Goal: Task Accomplishment & Management: Use online tool/utility

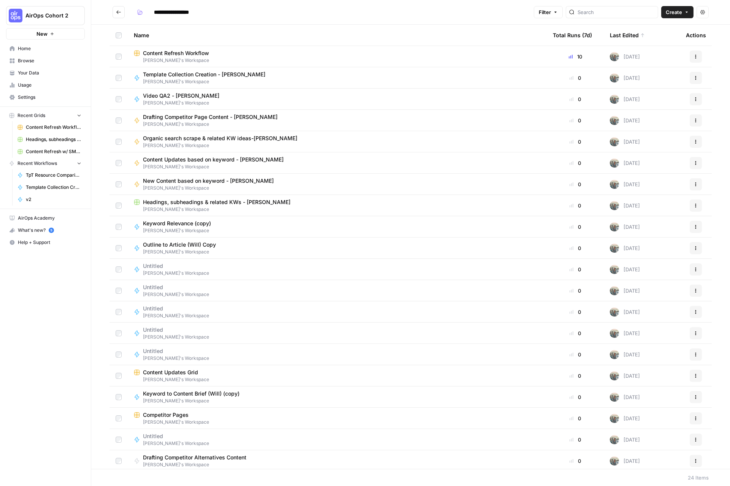
click at [47, 14] on span "AirOps Cohort 2" at bounding box center [48, 16] width 46 height 8
click at [36, 72] on span "Notion" at bounding box center [73, 69] width 100 height 8
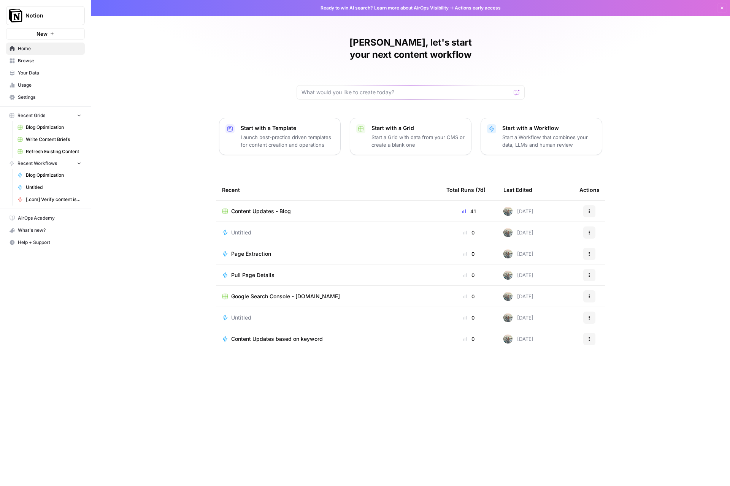
click at [260, 208] on span "Content Updates - Blog" at bounding box center [261, 212] width 60 height 8
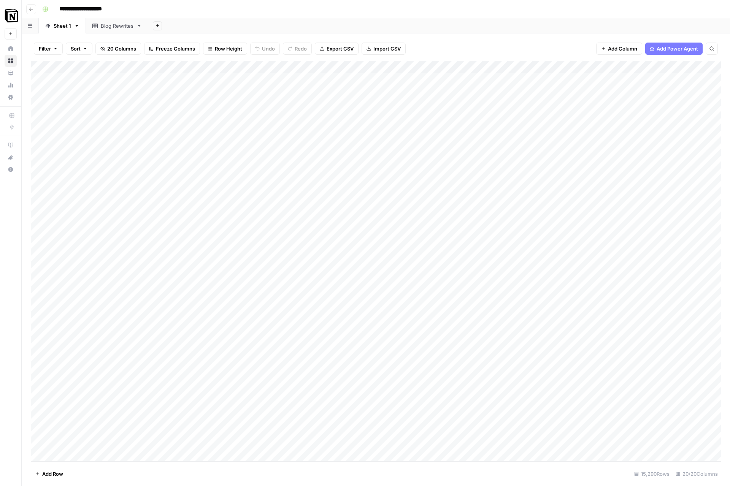
click at [33, 10] on icon "button" at bounding box center [31, 9] width 5 height 5
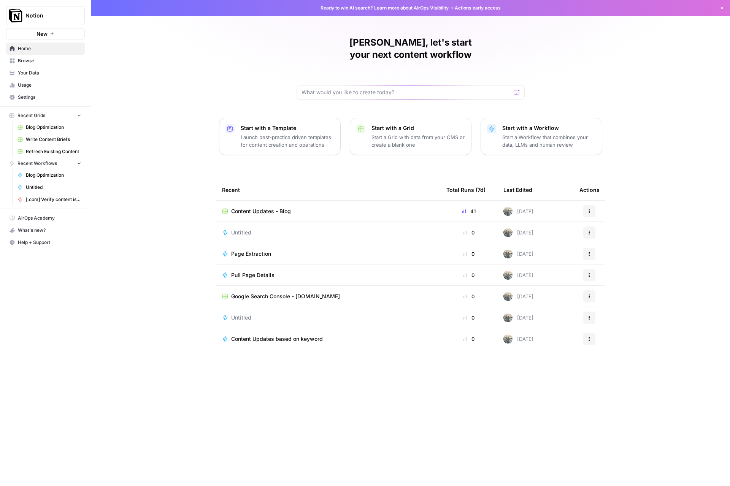
click at [257, 229] on div "Untitled" at bounding box center [328, 233] width 212 height 8
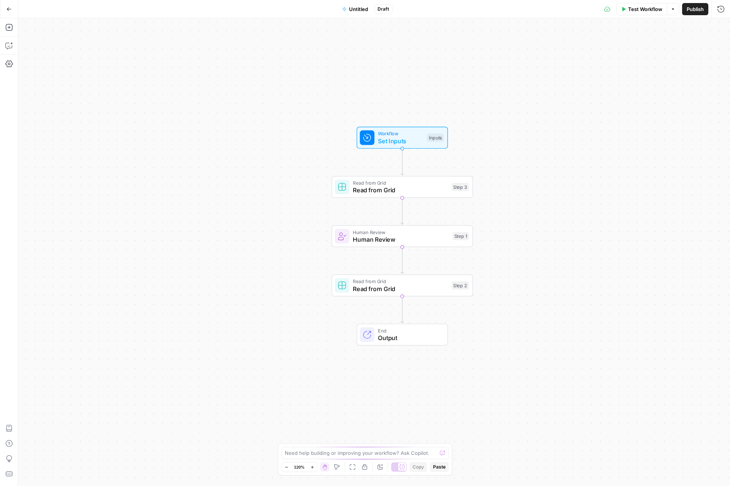
drag, startPoint x: 531, startPoint y: 175, endPoint x: 508, endPoint y: 161, distance: 26.4
click at [539, 160] on div "Workflow Set Inputs Inputs Read from Grid Read from Grid Step 3 Human Review Hu…" at bounding box center [374, 252] width 712 height 468
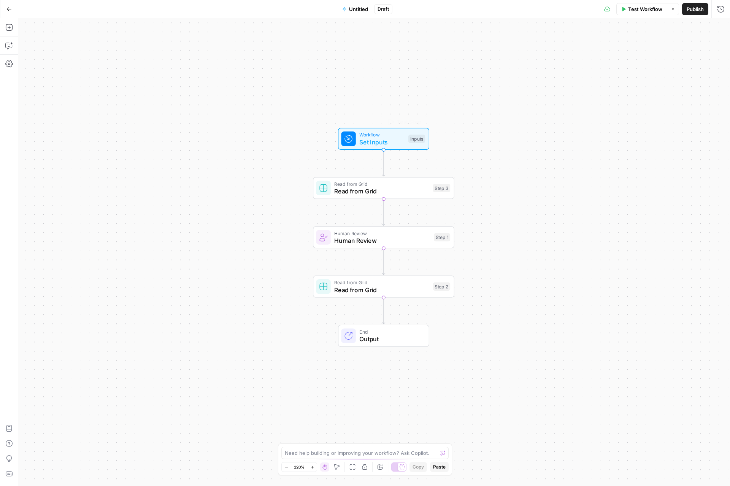
drag, startPoint x: 421, startPoint y: 138, endPoint x: 416, endPoint y: 138, distance: 4.6
click at [421, 138] on div "Inputs" at bounding box center [416, 139] width 17 height 8
click at [578, 47] on button "Add Field" at bounding box center [571, 52] width 279 height 12
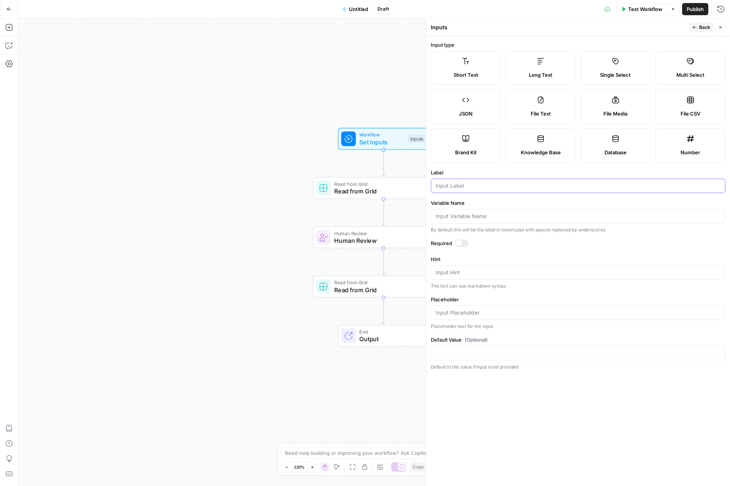
click at [465, 189] on input "Label" at bounding box center [578, 186] width 285 height 8
type input "Article URL"
click at [703, 29] on span "Back" at bounding box center [704, 27] width 11 height 7
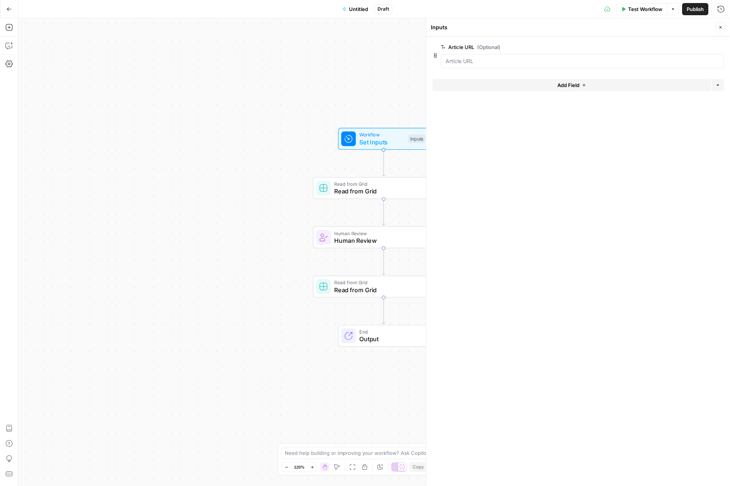
click at [368, 190] on span "Read from Grid" at bounding box center [381, 191] width 95 height 9
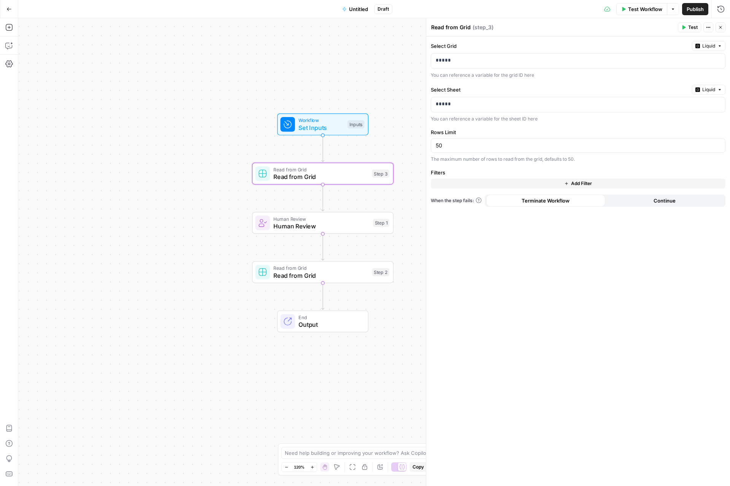
drag, startPoint x: 265, startPoint y: 104, endPoint x: 246, endPoint y: 106, distance: 18.8
click at [214, 93] on div "Workflow Set Inputs Inputs Read from Grid Read from Grid Step 3 Human Review Hu…" at bounding box center [374, 252] width 712 height 468
click at [710, 26] on icon "button" at bounding box center [708, 27] width 5 height 5
click at [670, 62] on span "Delete Step" at bounding box center [685, 61] width 36 height 8
click at [343, 91] on button "Delete Step" at bounding box center [344, 97] width 39 height 14
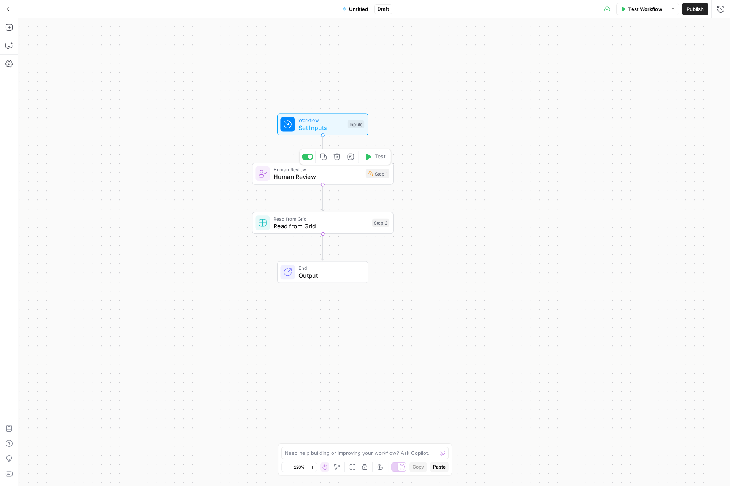
click at [338, 154] on icon "button" at bounding box center [336, 156] width 7 height 7
click at [346, 93] on span "Delete Step" at bounding box center [345, 97] width 30 height 8
click at [346, 175] on span "Read from Grid" at bounding box center [320, 176] width 95 height 9
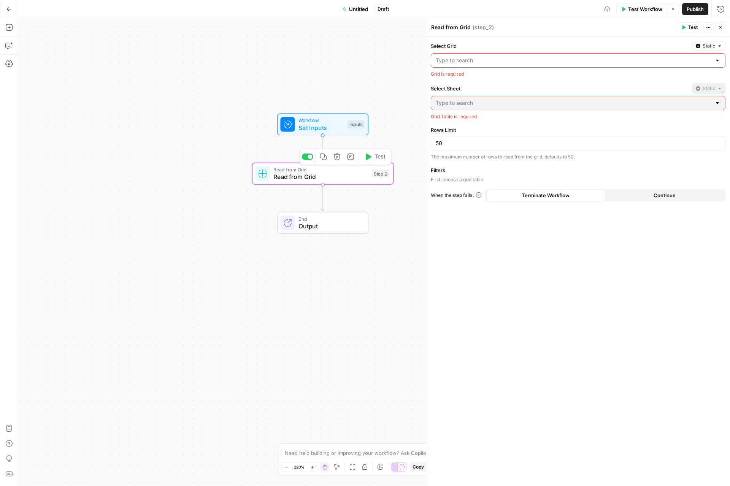
click at [337, 154] on icon "button" at bounding box center [336, 157] width 6 height 6
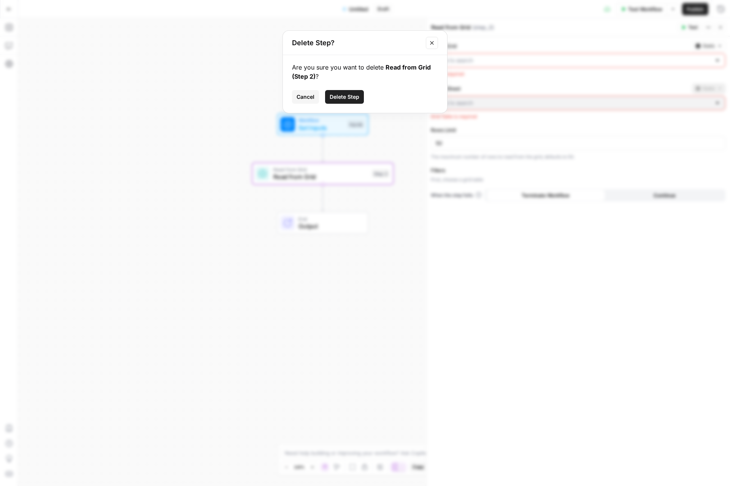
click at [347, 97] on span "Delete Step" at bounding box center [345, 97] width 30 height 8
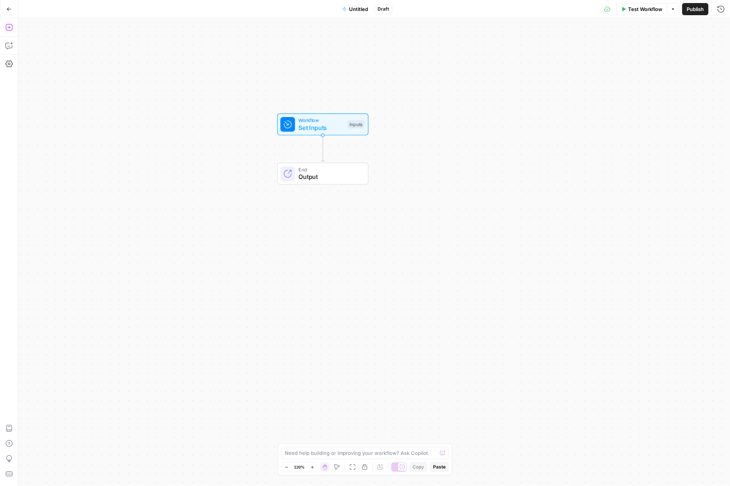
click at [8, 25] on icon "button" at bounding box center [9, 28] width 8 height 8
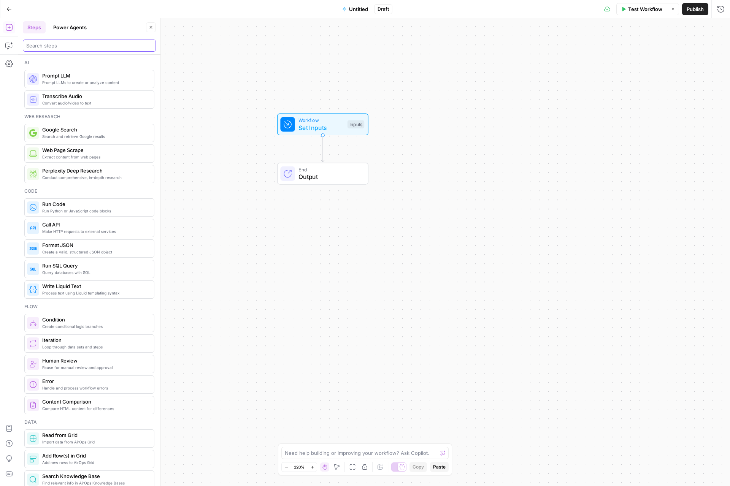
click at [65, 44] on input "search" at bounding box center [89, 46] width 126 height 8
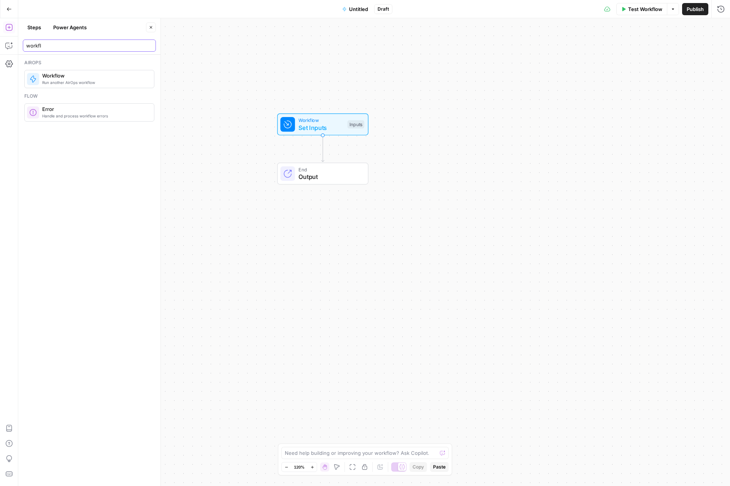
type input "workfl"
click at [86, 81] on span "Run another AirOps workflow" at bounding box center [95, 82] width 106 height 6
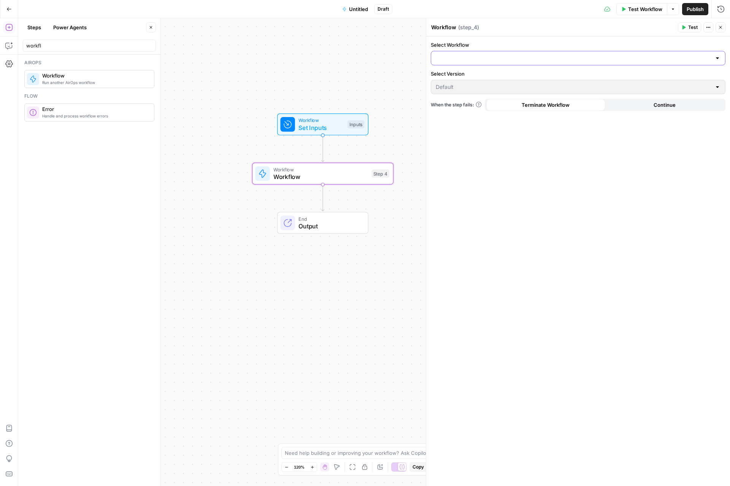
click at [485, 59] on input "Select Workflow" at bounding box center [574, 58] width 276 height 8
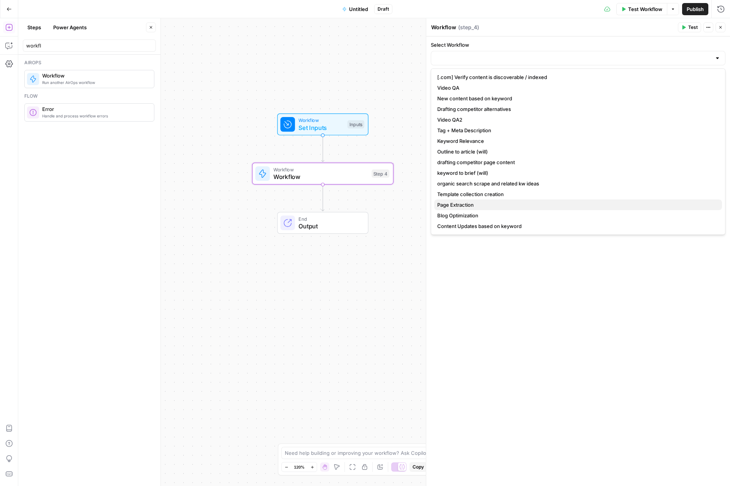
click at [480, 204] on span "Page Extraction" at bounding box center [576, 205] width 279 height 8
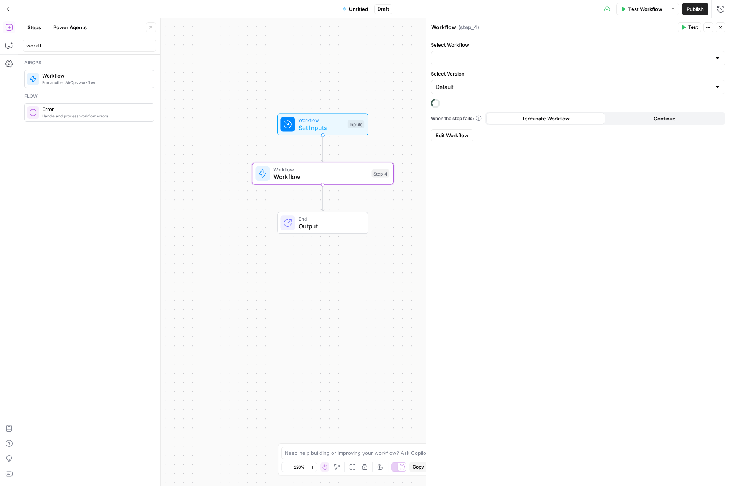
type input "Page Extraction"
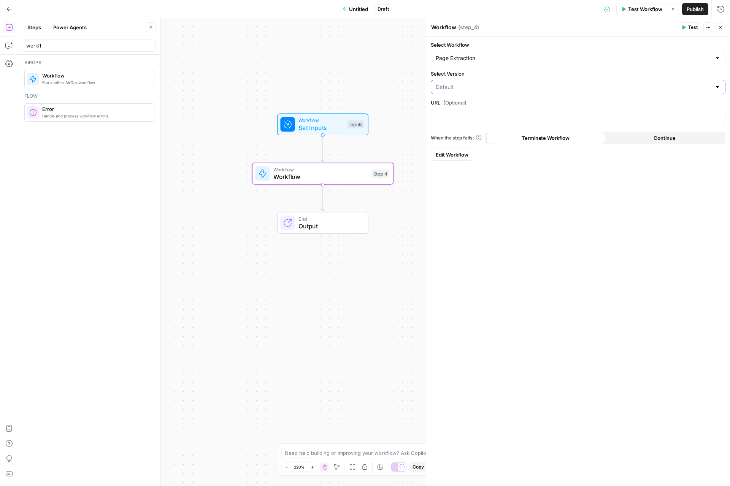
click at [475, 89] on input "Select Version" at bounding box center [574, 87] width 276 height 8
type input "Default"
drag, startPoint x: 590, startPoint y: 235, endPoint x: 525, endPoint y: 156, distance: 101.8
click at [588, 233] on div "Select Workflow Page Extraction Select Version Default URL (Optional) When the …" at bounding box center [578, 261] width 304 height 450
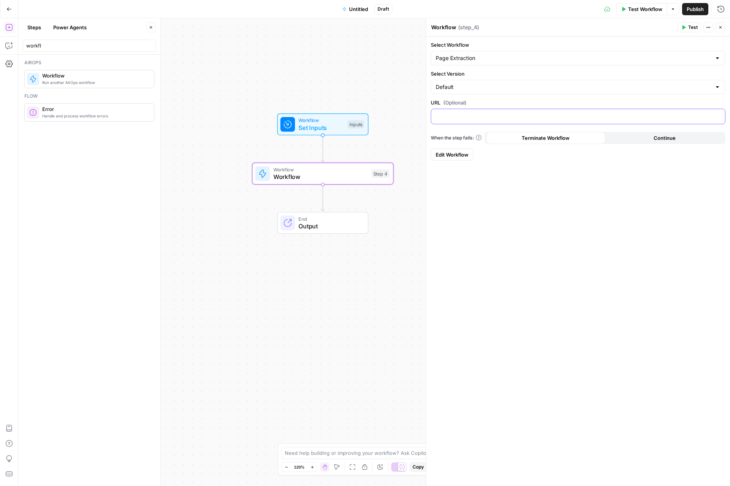
click at [494, 117] on p at bounding box center [578, 116] width 285 height 8
click at [718, 116] on icon "button" at bounding box center [718, 116] width 4 height 4
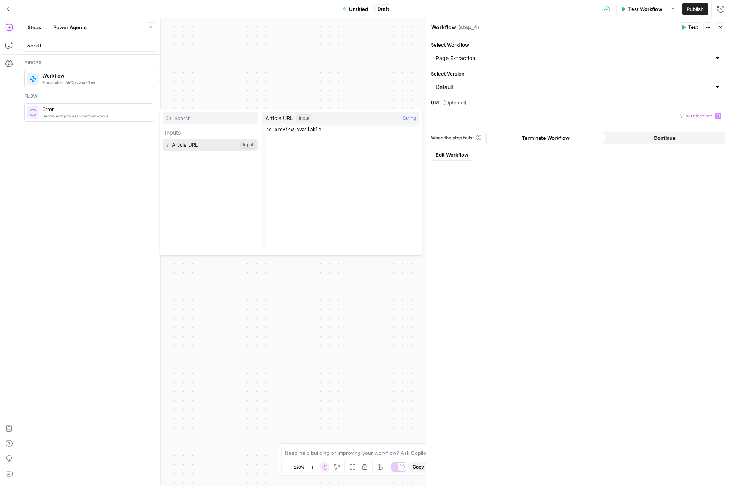
click at [192, 146] on button "Select variable Article URL" at bounding box center [210, 145] width 95 height 12
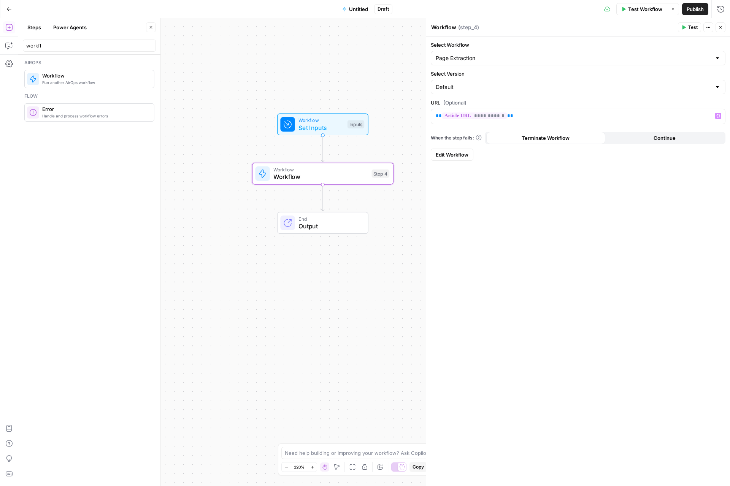
click at [382, 213] on div "End Output" at bounding box center [322, 223] width 141 height 22
click at [328, 173] on span "Workflow" at bounding box center [320, 176] width 94 height 9
click at [689, 26] on span "Test" at bounding box center [693, 27] width 10 height 7
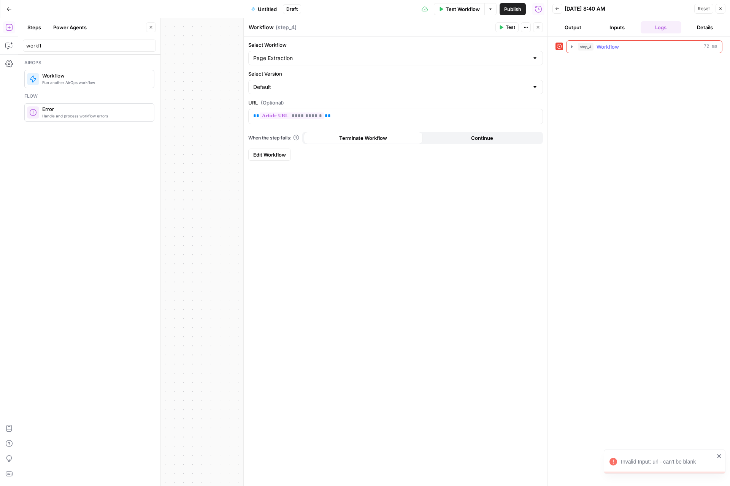
click at [570, 45] on icon "button" at bounding box center [572, 47] width 6 height 6
click at [588, 62] on icon "button" at bounding box center [589, 62] width 2 height 3
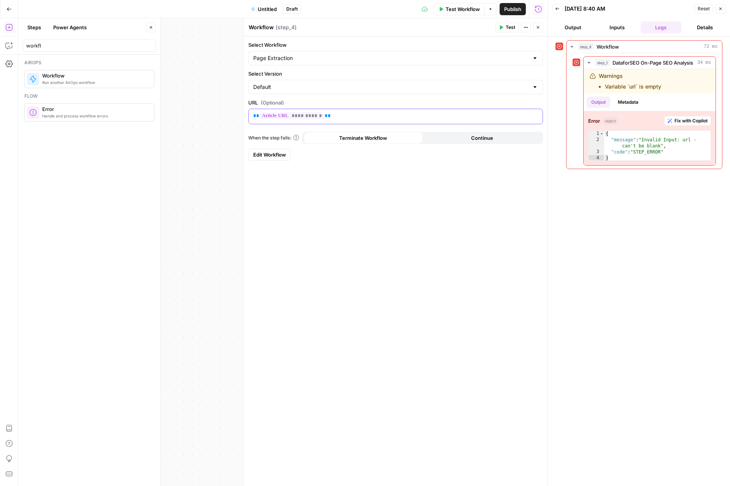
click at [341, 117] on p "**********" at bounding box center [395, 116] width 285 height 8
click at [620, 26] on button "Inputs" at bounding box center [617, 27] width 41 height 12
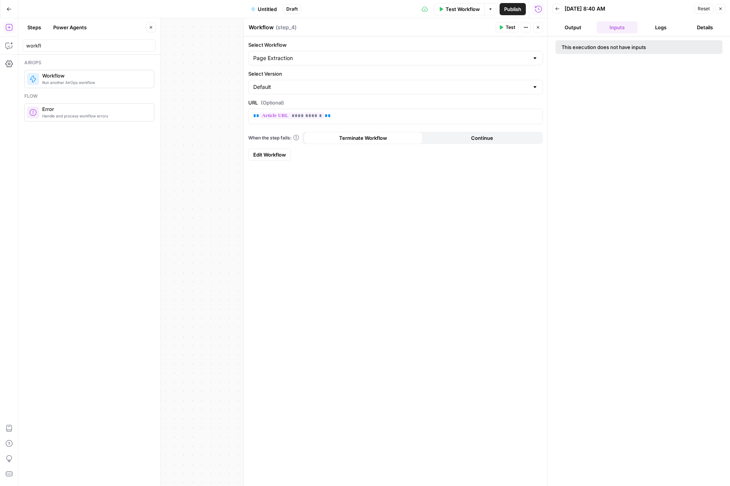
click at [586, 29] on button "Output" at bounding box center [572, 27] width 41 height 12
click at [724, 8] on button "Close" at bounding box center [721, 9] width 10 height 10
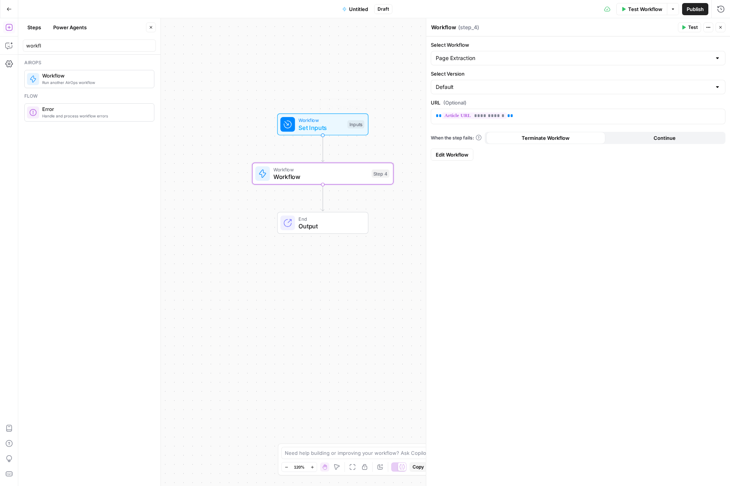
click at [310, 133] on div "Workflow Set Inputs Inputs Test Step" at bounding box center [322, 125] width 91 height 22
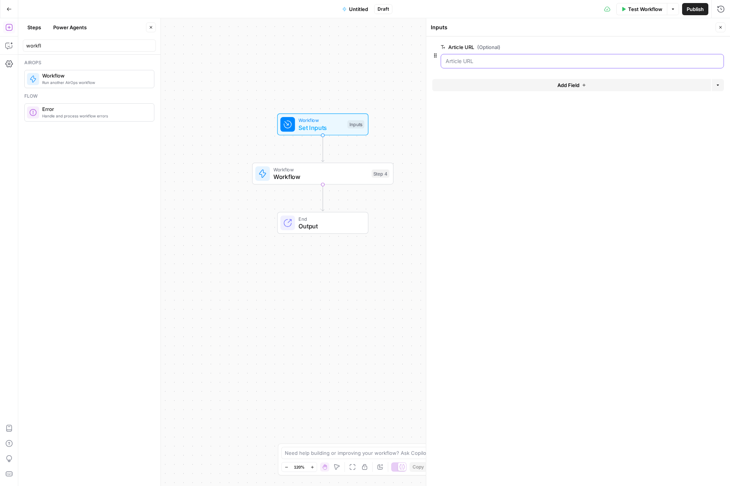
click at [503, 60] on URL "Article URL (Optional)" at bounding box center [582, 61] width 273 height 8
click at [476, 64] on URL "Article URL (Optional)" at bounding box center [582, 61] width 273 height 8
click at [498, 62] on URL "Article URL (Optional)" at bounding box center [582, 61] width 273 height 8
click at [649, 8] on span "Test Workflow" at bounding box center [645, 9] width 34 height 8
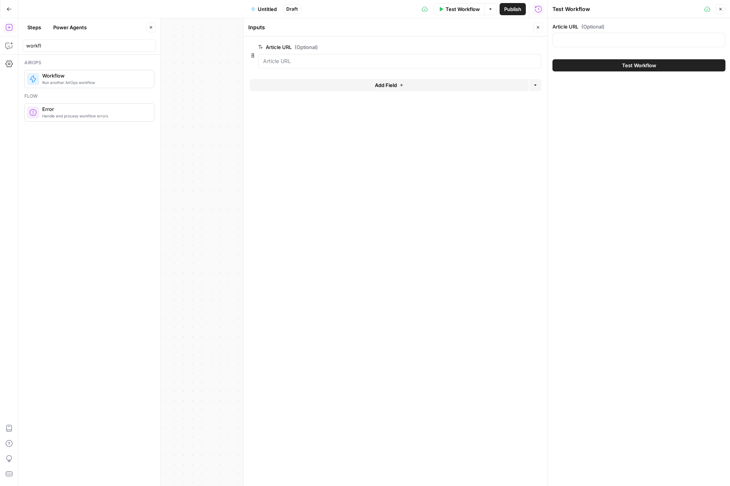
click at [589, 34] on div at bounding box center [638, 40] width 173 height 14
paste input "https://www.notion.com/blog/how-teams-can-use-ai-meeting-notes-to-make-knowledg…"
type input "https://www.notion.com/blog/how-teams-can-use-ai-meeting-notes-to-make-knowledg…"
drag, startPoint x: 623, startPoint y: 64, endPoint x: 609, endPoint y: 64, distance: 13.7
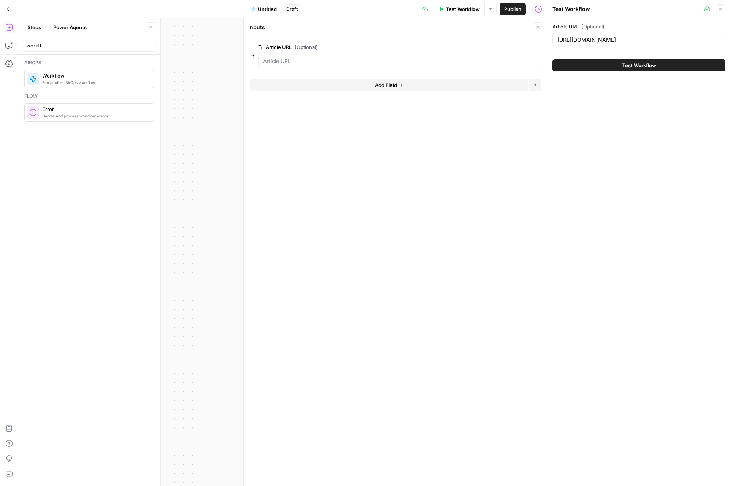
click at [622, 64] on span "Test Workflow" at bounding box center [639, 66] width 34 height 8
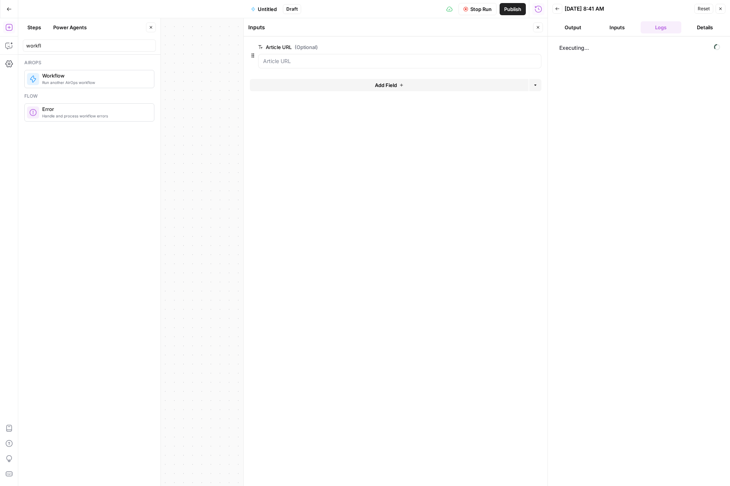
click at [539, 27] on icon "button" at bounding box center [538, 27] width 5 height 5
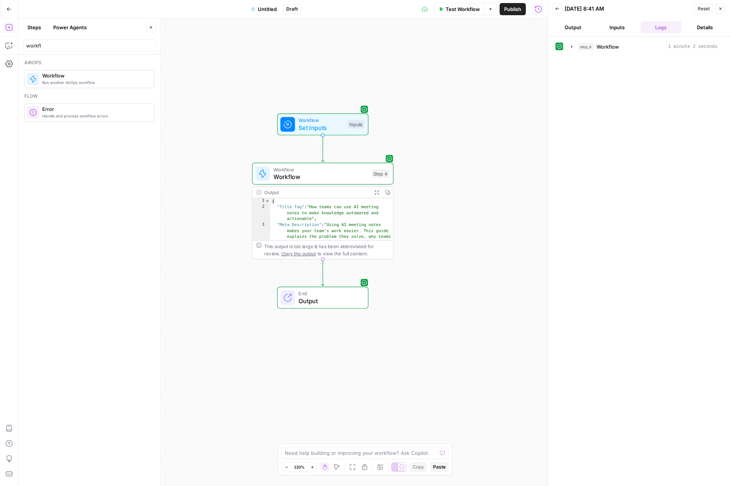
click at [314, 297] on span "Output" at bounding box center [329, 301] width 62 height 9
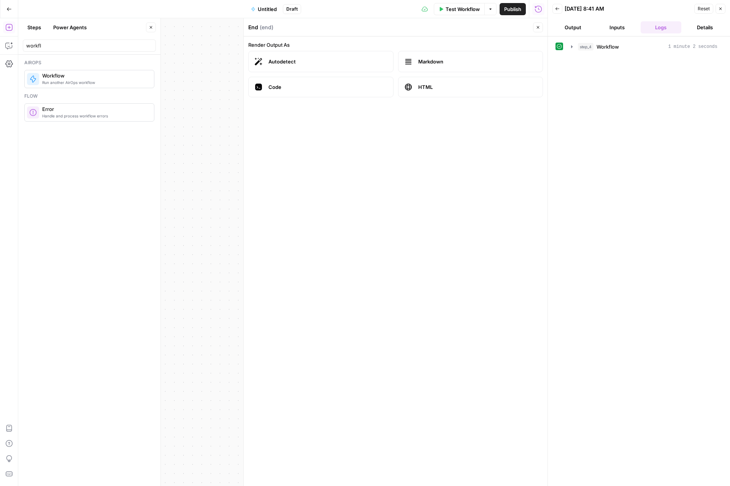
click at [537, 26] on icon "button" at bounding box center [538, 27] width 5 height 5
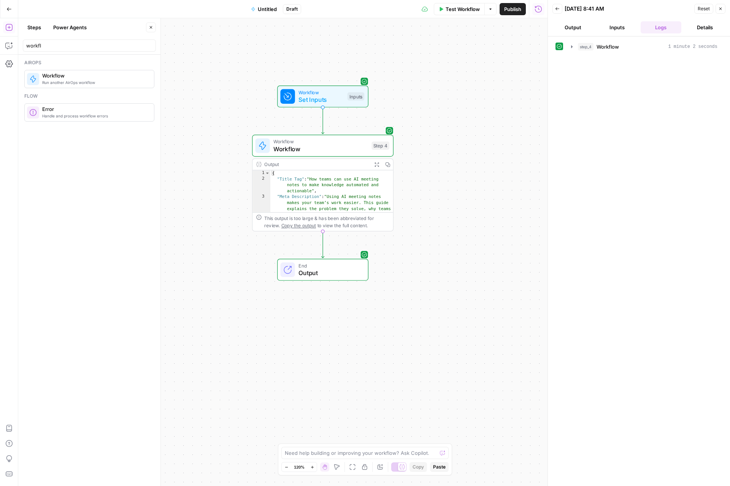
click at [71, 25] on button "Power Agents" at bounding box center [70, 27] width 43 height 12
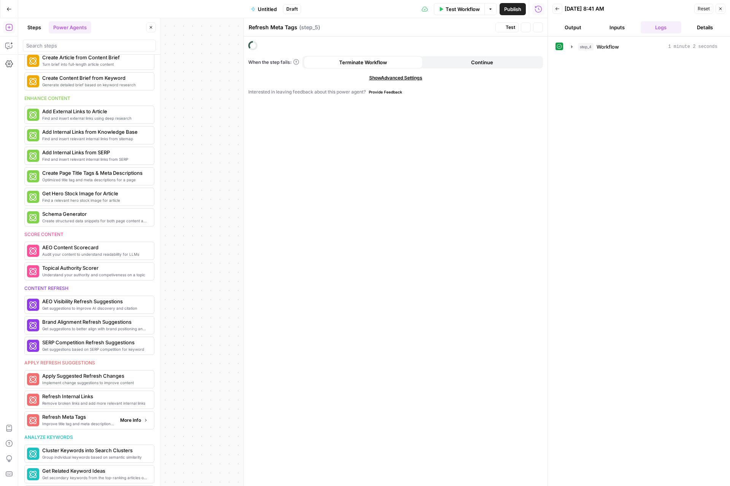
scroll to position [176, 0]
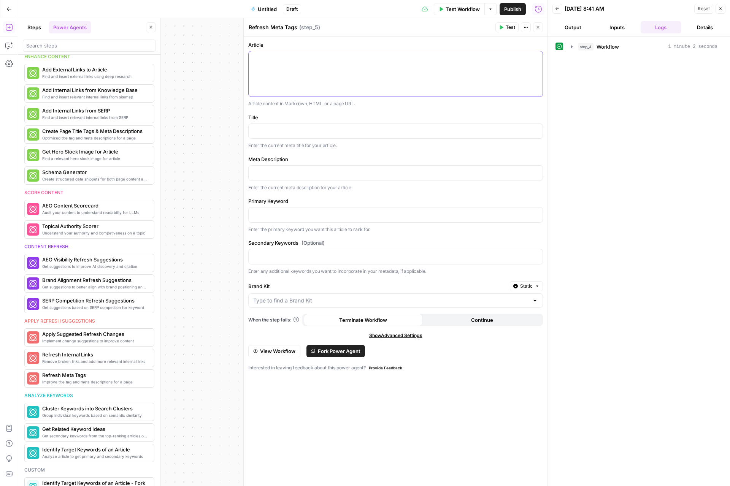
click at [537, 60] on icon "button" at bounding box center [536, 58] width 4 height 4
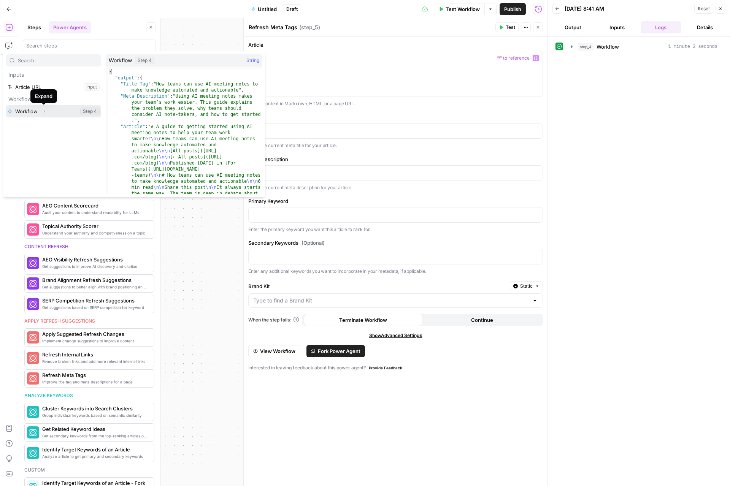
click at [45, 111] on icon "button" at bounding box center [44, 111] width 5 height 5
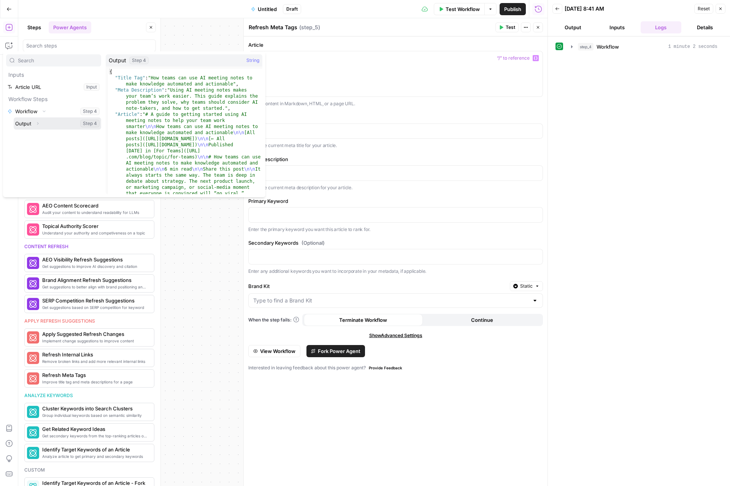
click at [33, 125] on button "Expand" at bounding box center [38, 124] width 10 height 10
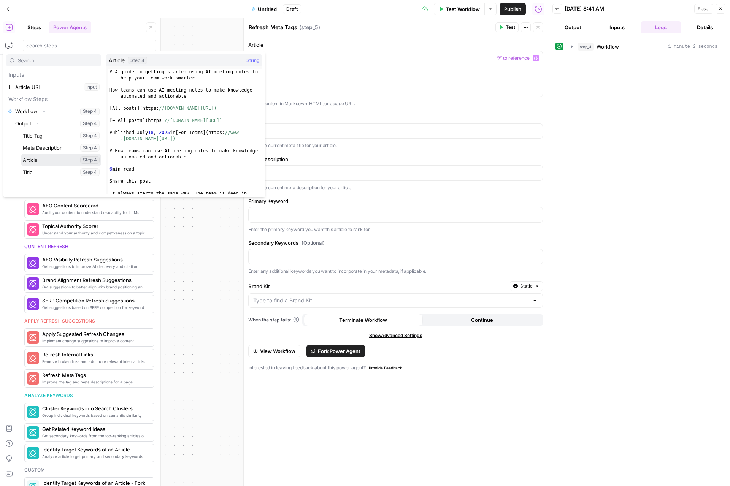
click at [41, 162] on button "Select variable Article" at bounding box center [61, 160] width 80 height 12
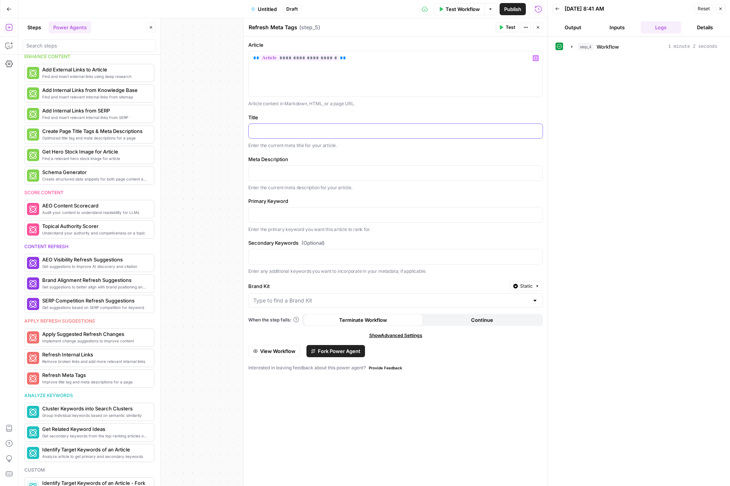
click at [327, 133] on p at bounding box center [395, 131] width 285 height 8
click at [536, 131] on icon "button" at bounding box center [536, 130] width 4 height 3
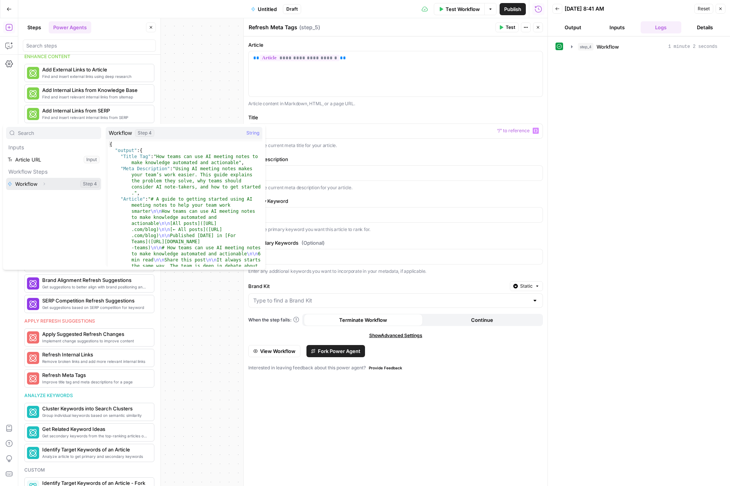
click at [40, 185] on button "Expand" at bounding box center [44, 184] width 10 height 10
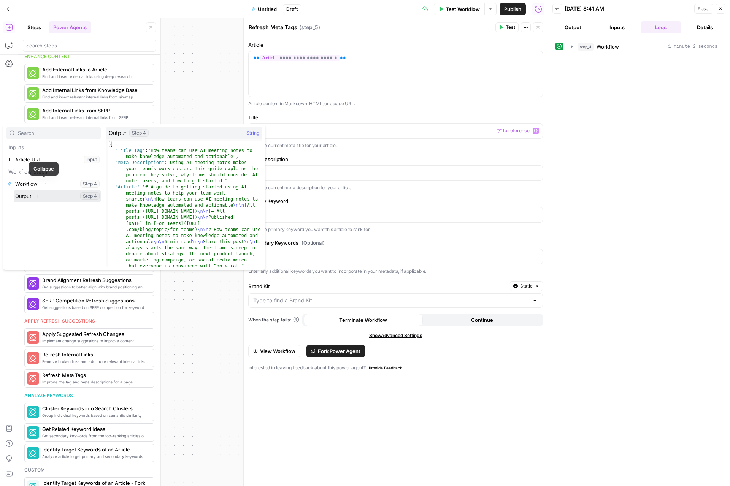
click at [35, 197] on button "Expand" at bounding box center [38, 196] width 10 height 10
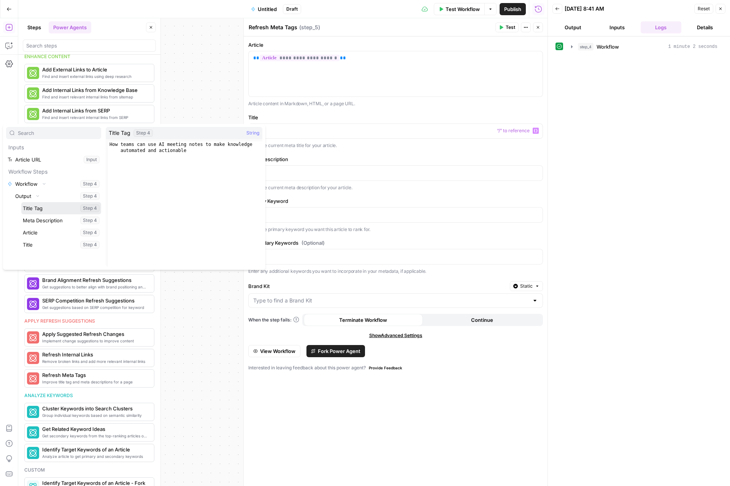
click at [48, 207] on button "Select variable Title Tag" at bounding box center [61, 208] width 80 height 12
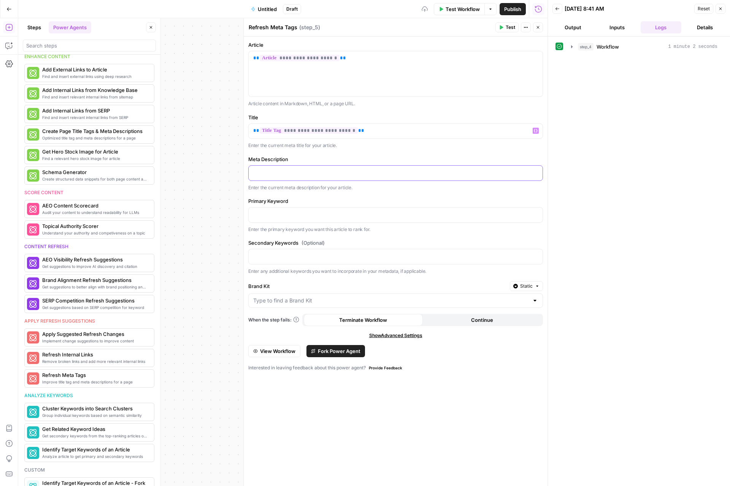
click at [319, 174] on p at bounding box center [395, 173] width 285 height 8
click at [536, 171] on icon "button" at bounding box center [536, 173] width 4 height 4
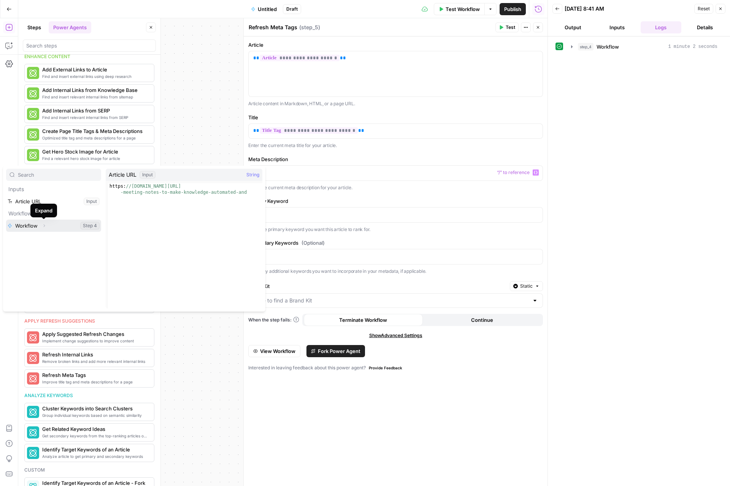
click at [42, 224] on icon "button" at bounding box center [44, 226] width 5 height 5
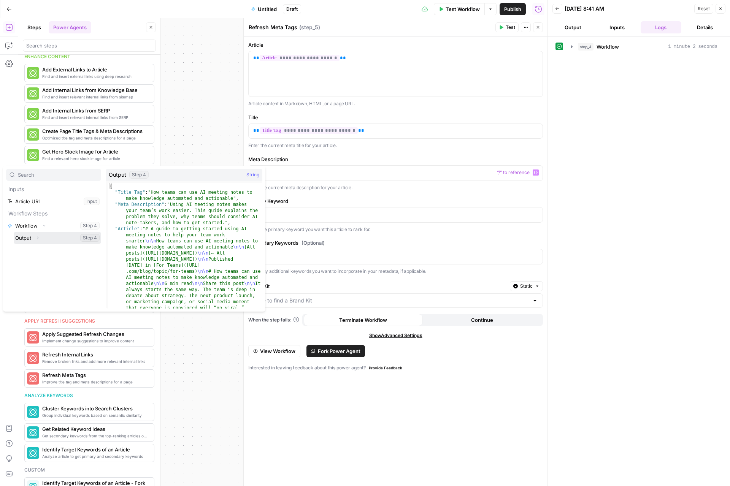
click at [41, 236] on button "Expand" at bounding box center [38, 238] width 10 height 10
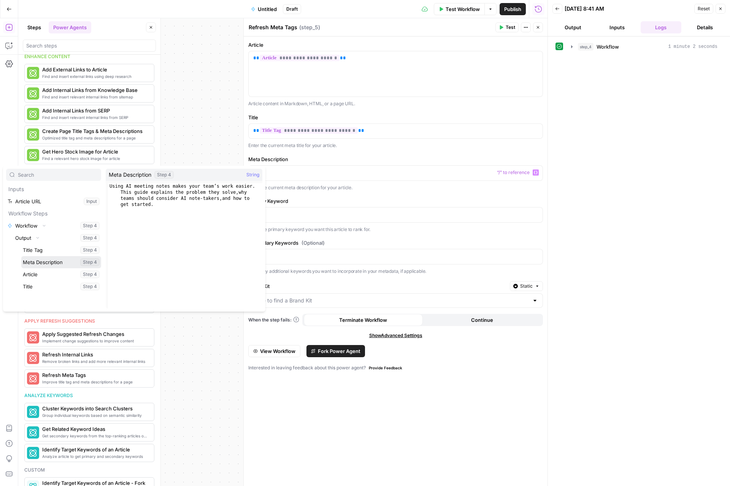
click at [46, 260] on button "Select variable Meta Description" at bounding box center [61, 262] width 80 height 12
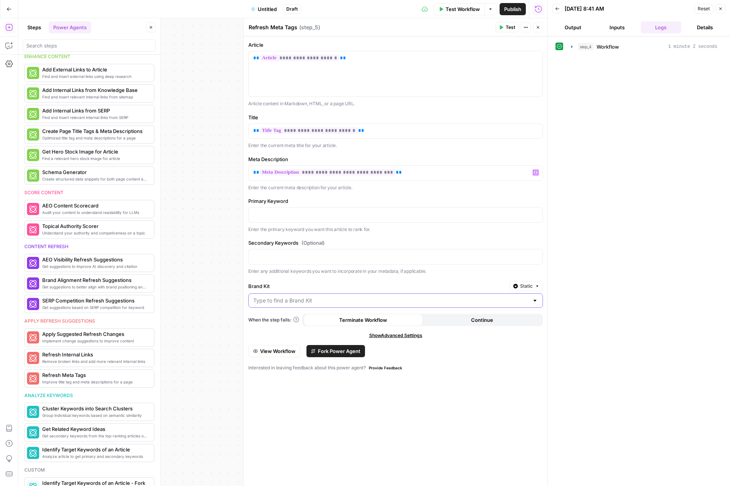
click at [418, 300] on input "Brand Kit" at bounding box center [391, 301] width 276 height 8
click at [289, 324] on div "ID: 11213" at bounding box center [396, 327] width 282 height 7
type input "Notion"
click at [539, 29] on icon "button" at bounding box center [538, 27] width 5 height 5
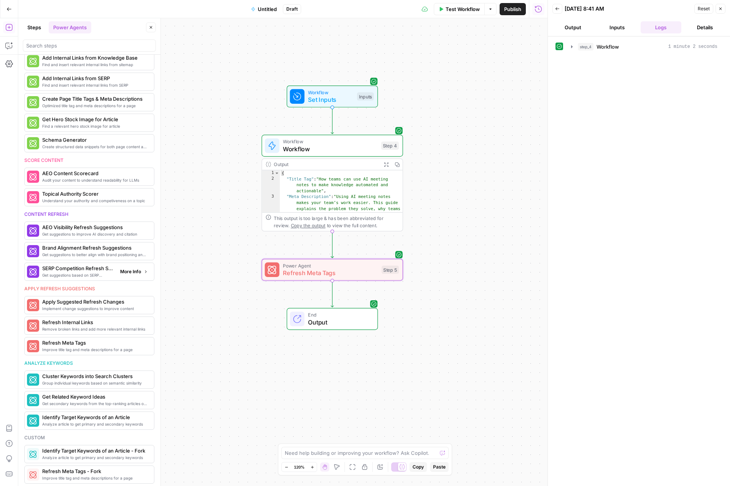
scroll to position [232, 0]
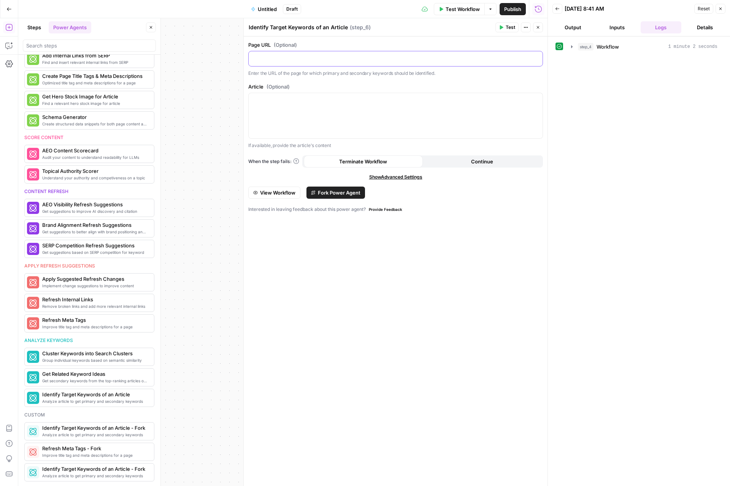
click at [308, 55] on p at bounding box center [395, 58] width 285 height 8
click at [537, 58] on span "Variables Menu" at bounding box center [537, 58] width 0 height 0
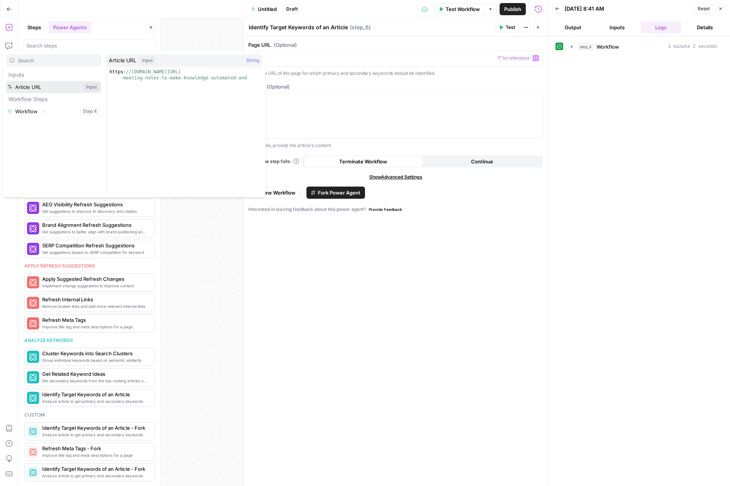
click at [48, 86] on button "Select variable Article URL" at bounding box center [53, 87] width 95 height 12
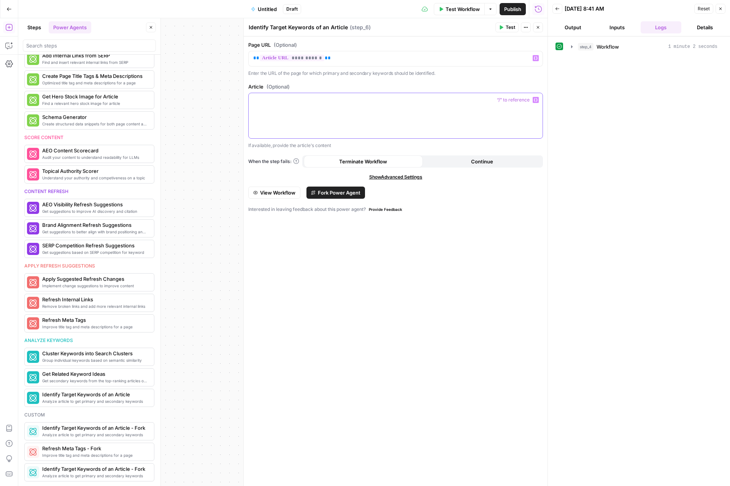
click at [537, 101] on icon "button" at bounding box center [536, 99] width 4 height 3
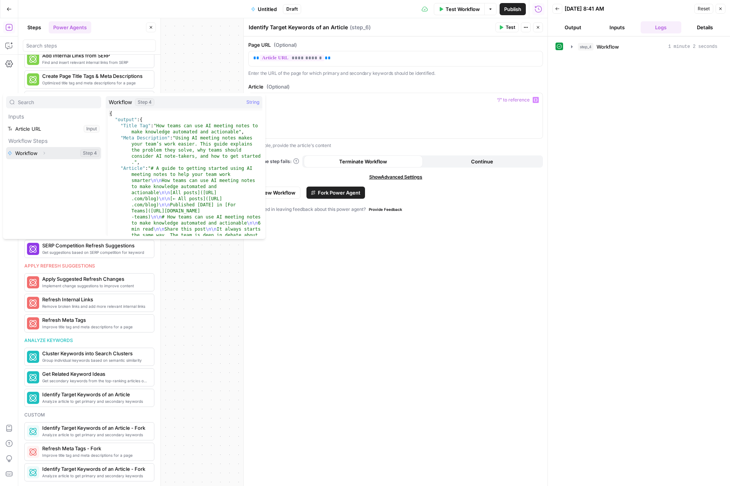
click at [34, 154] on button "Select variable Workflow" at bounding box center [53, 153] width 95 height 12
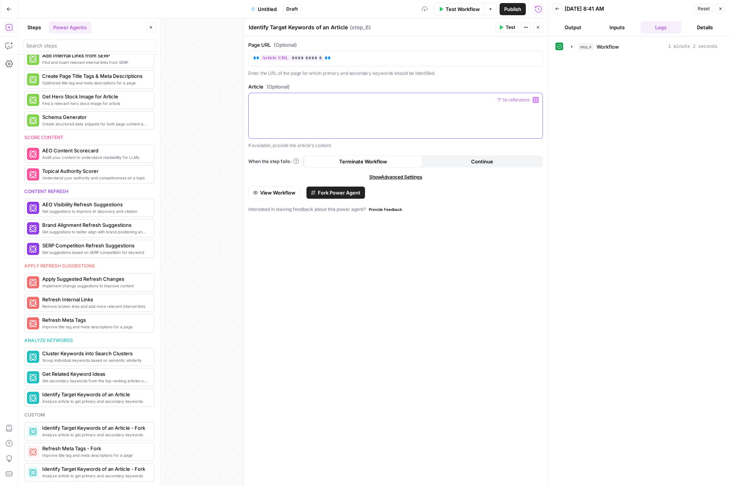
click at [534, 100] on icon "button" at bounding box center [536, 100] width 4 height 4
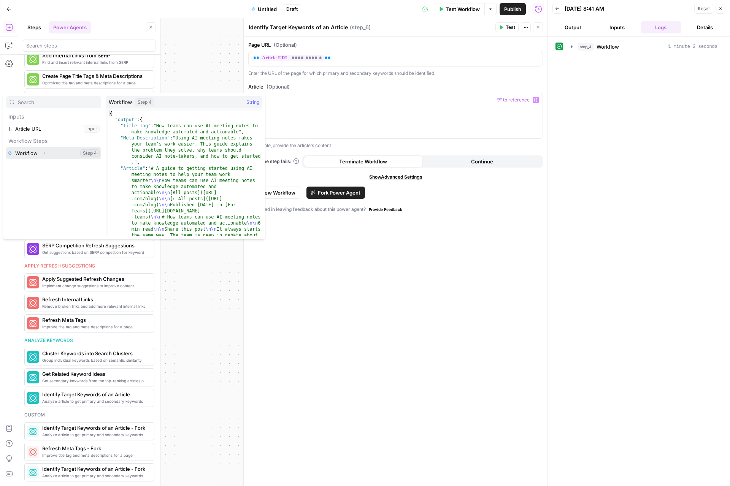
click at [25, 151] on button "Select variable Workflow" at bounding box center [53, 153] width 95 height 12
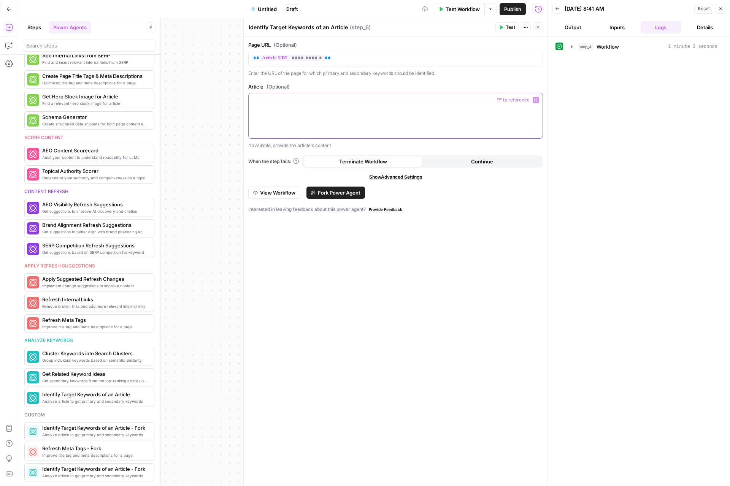
click at [536, 101] on icon "button" at bounding box center [536, 100] width 4 height 4
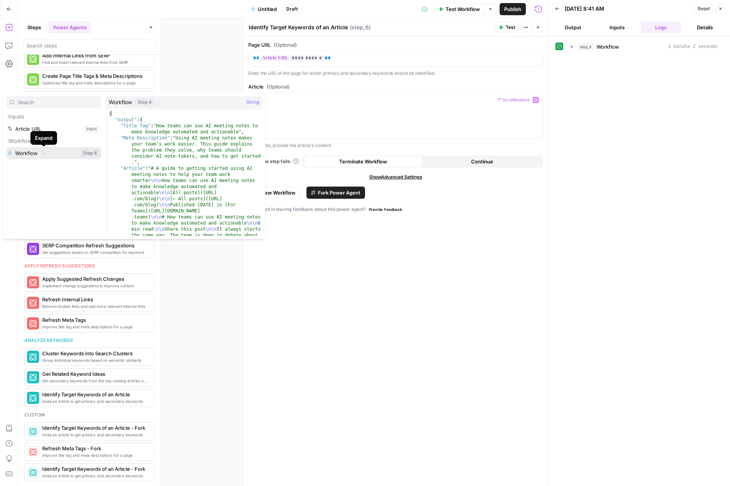
click at [44, 153] on icon "button" at bounding box center [44, 153] width 5 height 5
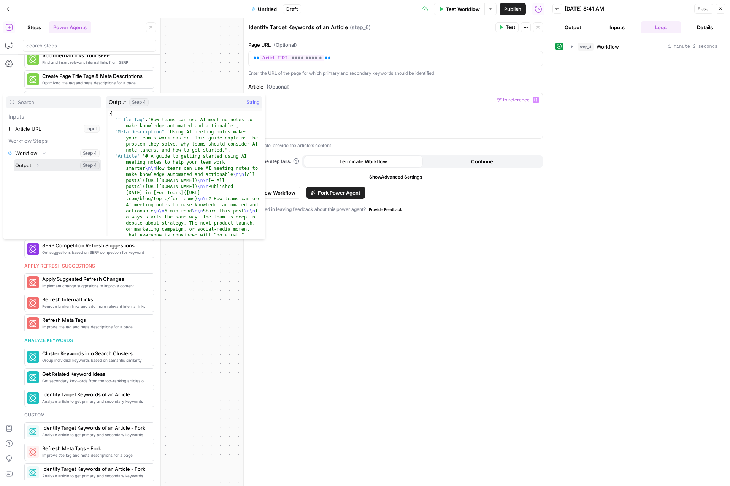
click at [38, 165] on icon "button" at bounding box center [38, 165] width 2 height 3
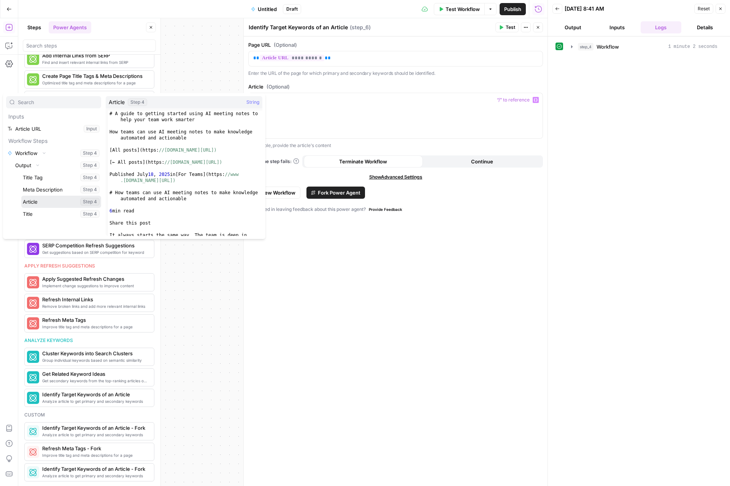
click at [48, 206] on button "Select variable Article" at bounding box center [61, 202] width 80 height 12
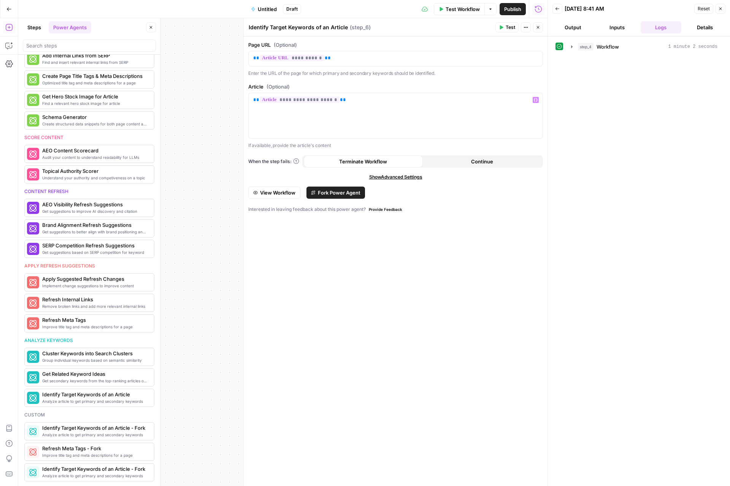
click at [513, 26] on span "Test" at bounding box center [511, 27] width 10 height 7
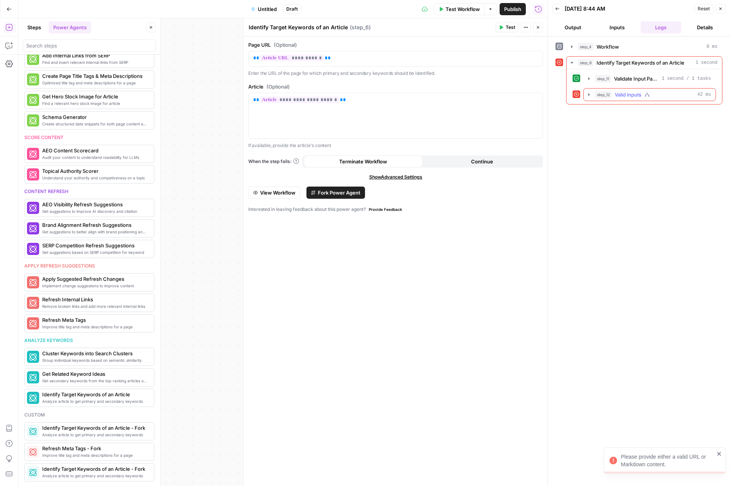
click at [587, 94] on icon "button" at bounding box center [589, 95] width 6 height 6
click at [606, 109] on icon "button" at bounding box center [606, 111] width 6 height 6
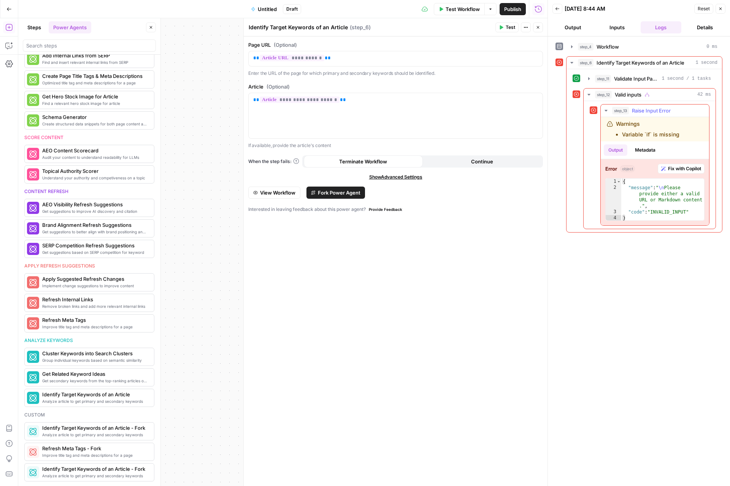
click at [651, 116] on button "step_13 Raise Input Error 17 ms" at bounding box center [655, 111] width 108 height 12
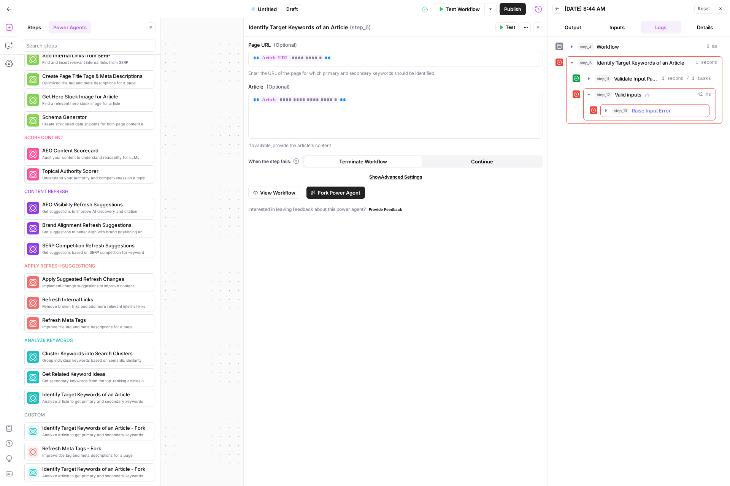
click at [606, 109] on icon "button" at bounding box center [606, 111] width 6 height 6
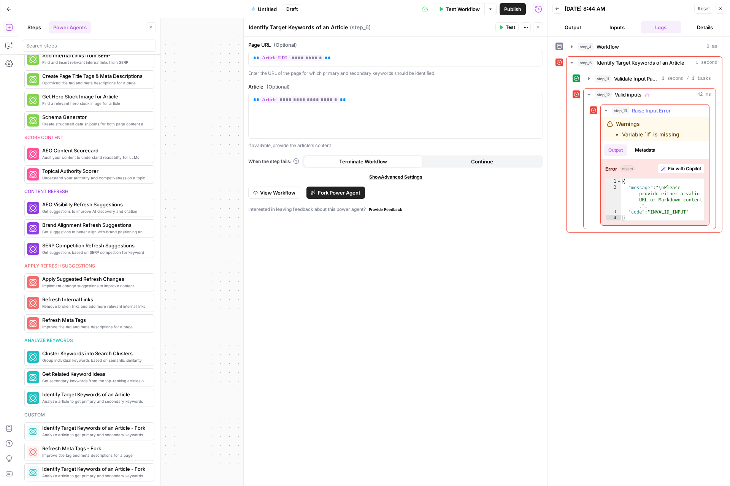
click at [643, 150] on button "Metadata" at bounding box center [645, 149] width 30 height 11
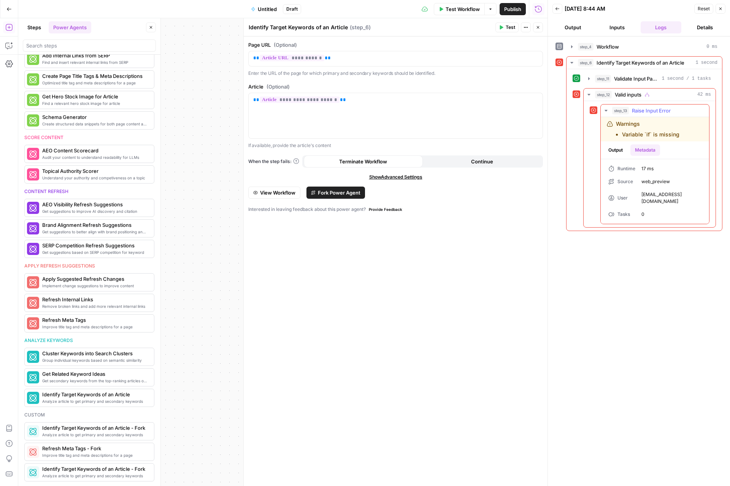
click at [616, 149] on button "Output" at bounding box center [616, 149] width 24 height 11
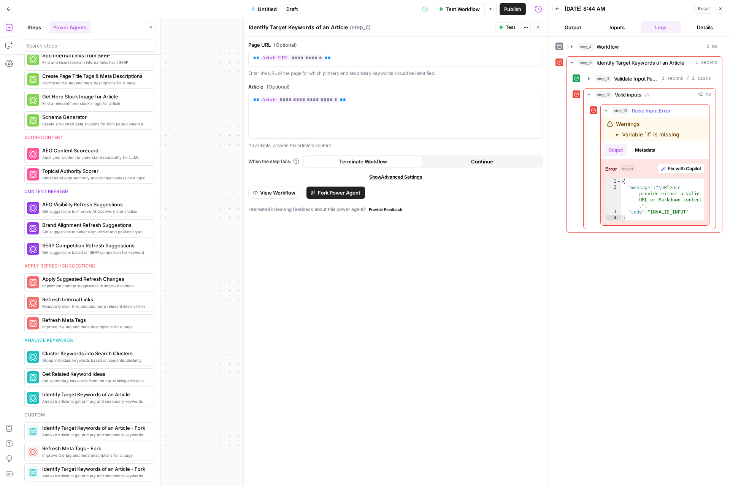
click at [687, 167] on span "Fix with Copilot" at bounding box center [684, 168] width 33 height 7
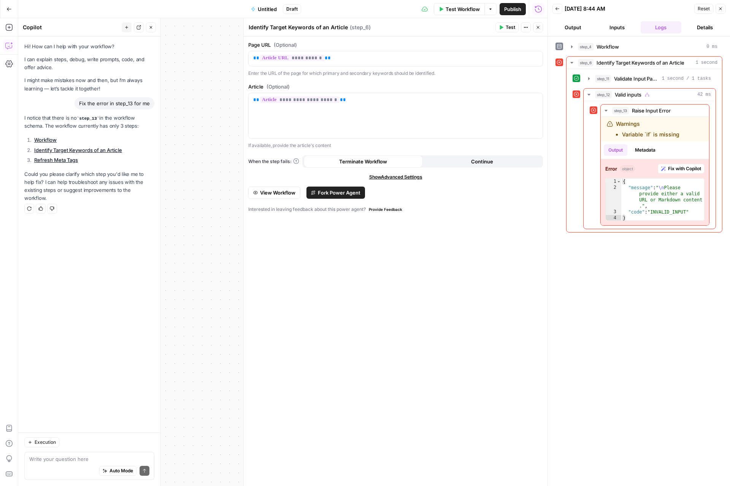
click at [542, 28] on button "Close" at bounding box center [538, 27] width 10 height 10
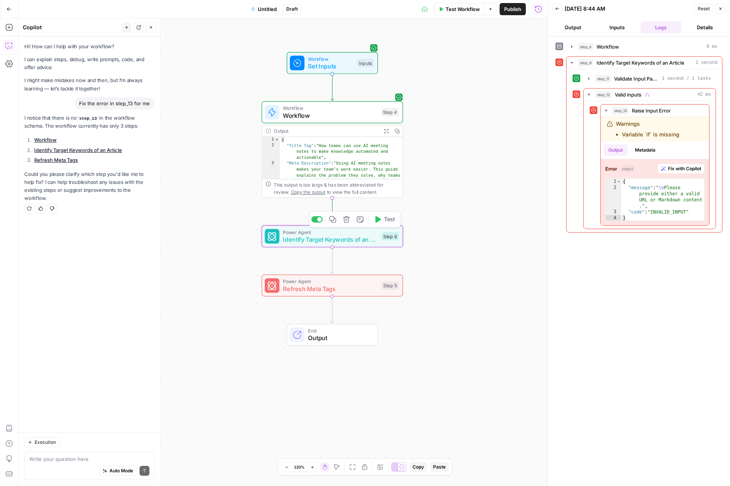
click at [390, 219] on span "Test" at bounding box center [389, 220] width 11 height 8
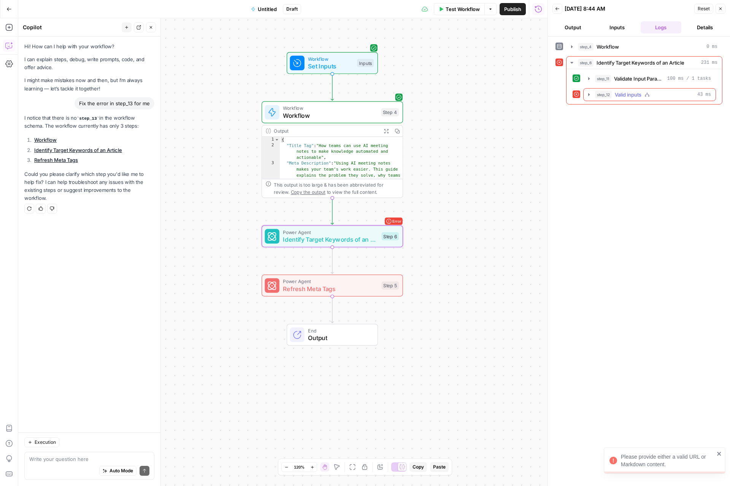
click at [588, 95] on icon "button" at bounding box center [589, 94] width 2 height 3
click at [608, 109] on icon "button" at bounding box center [606, 111] width 6 height 6
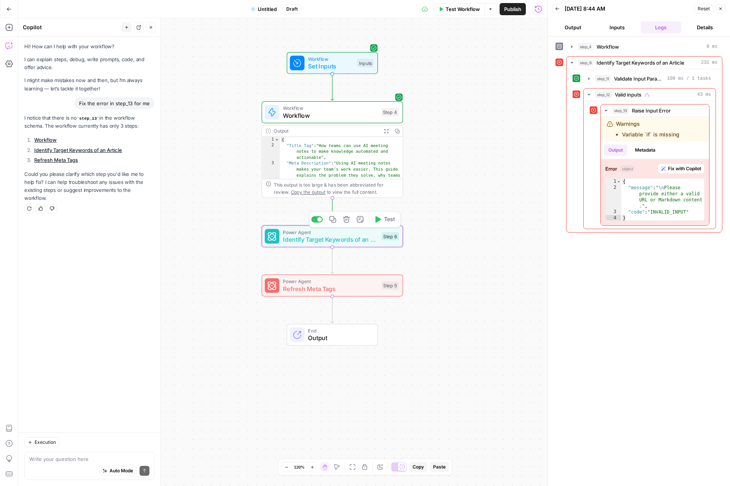
click at [351, 239] on span "Identify Target Keywords of an Article" at bounding box center [330, 239] width 95 height 9
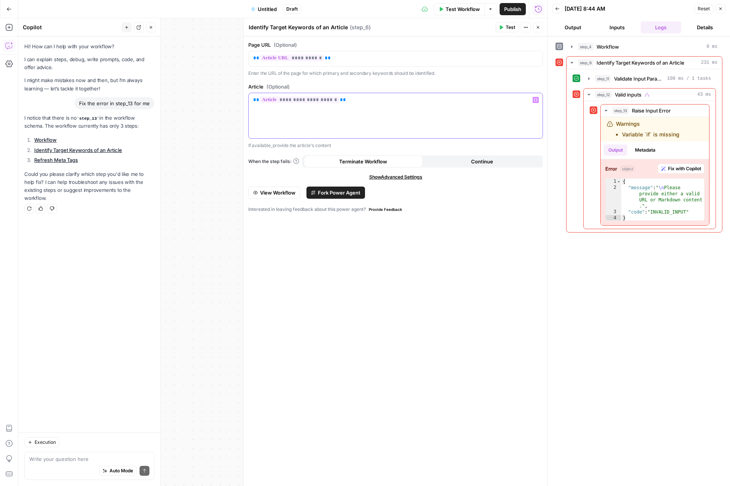
click at [359, 98] on p "**********" at bounding box center [395, 100] width 285 height 8
click at [536, 100] on icon "button" at bounding box center [536, 99] width 4 height 3
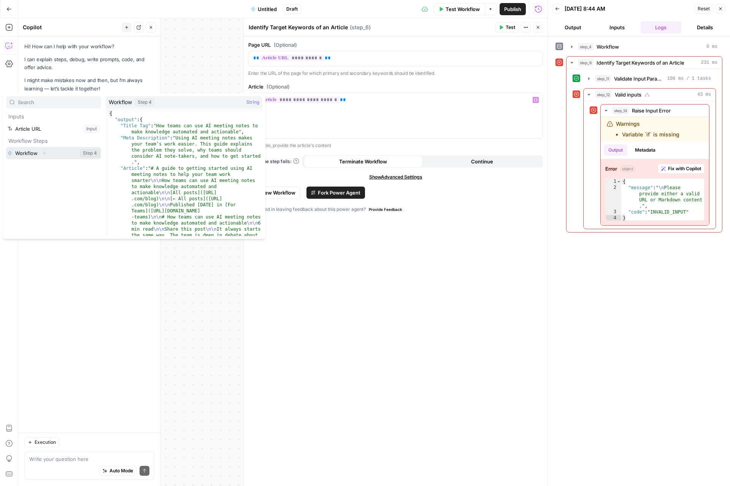
click at [44, 154] on icon "button" at bounding box center [44, 153] width 5 height 5
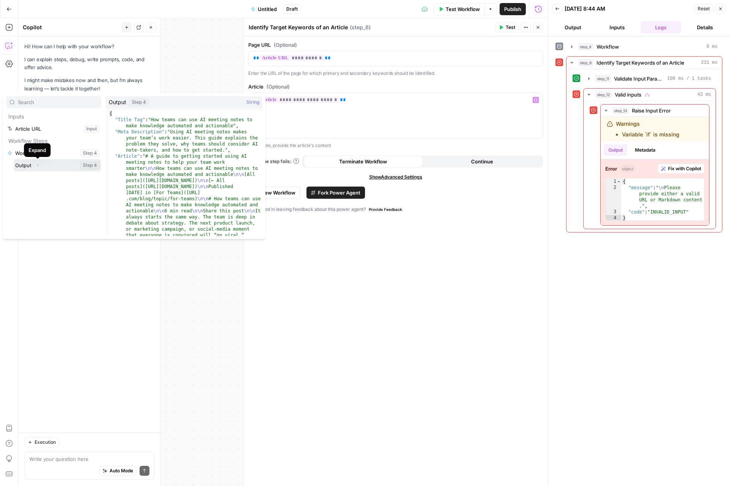
click at [38, 165] on icon "button" at bounding box center [38, 165] width 2 height 3
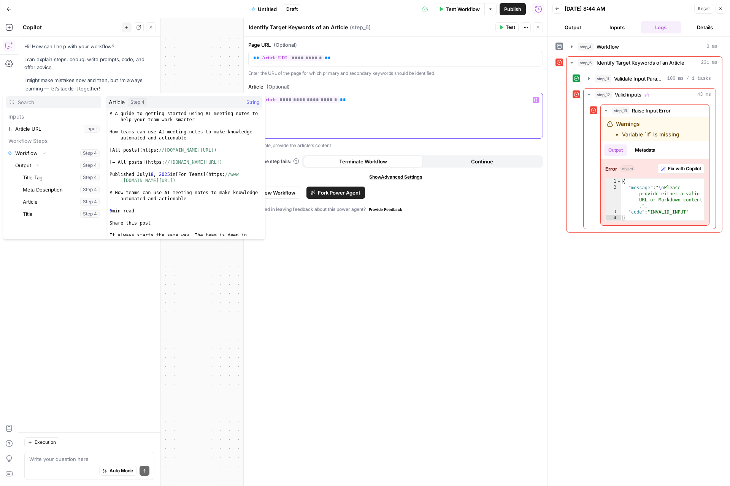
click at [389, 129] on div "**********" at bounding box center [396, 115] width 294 height 45
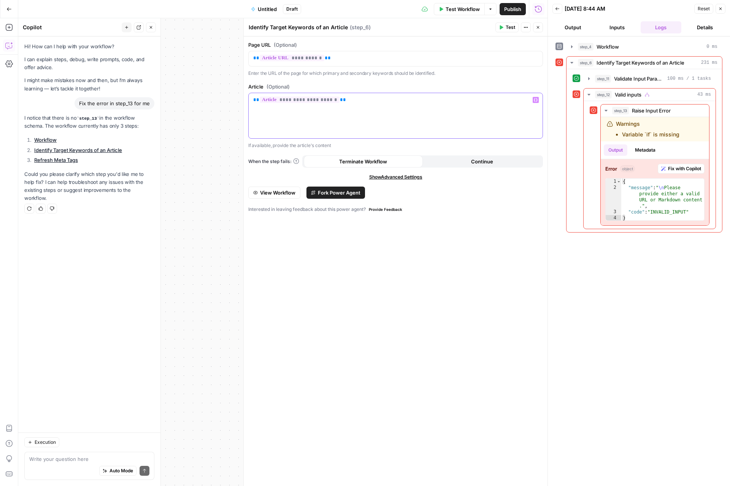
drag, startPoint x: 262, startPoint y: 99, endPoint x: 308, endPoint y: 99, distance: 46.0
click at [298, 98] on div "**********" at bounding box center [396, 115] width 294 height 45
click at [355, 101] on p "**********" at bounding box center [395, 100] width 285 height 8
drag, startPoint x: 357, startPoint y: 100, endPoint x: 261, endPoint y: 97, distance: 95.9
click at [261, 97] on p "**********" at bounding box center [395, 100] width 285 height 8
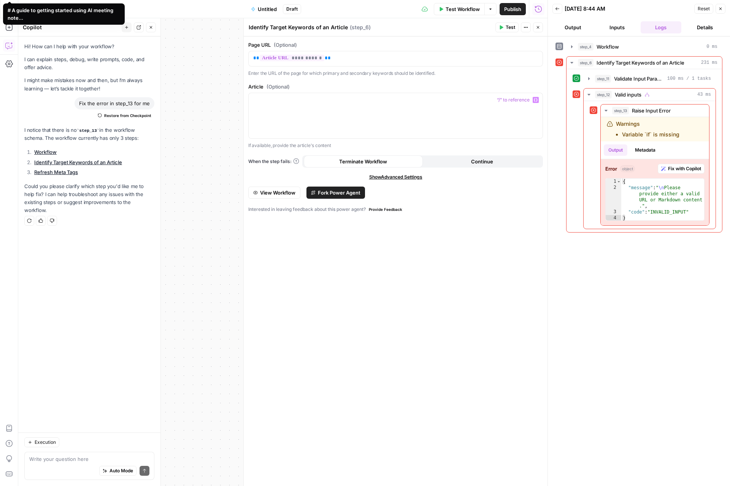
click at [513, 27] on span "Test" at bounding box center [511, 27] width 10 height 7
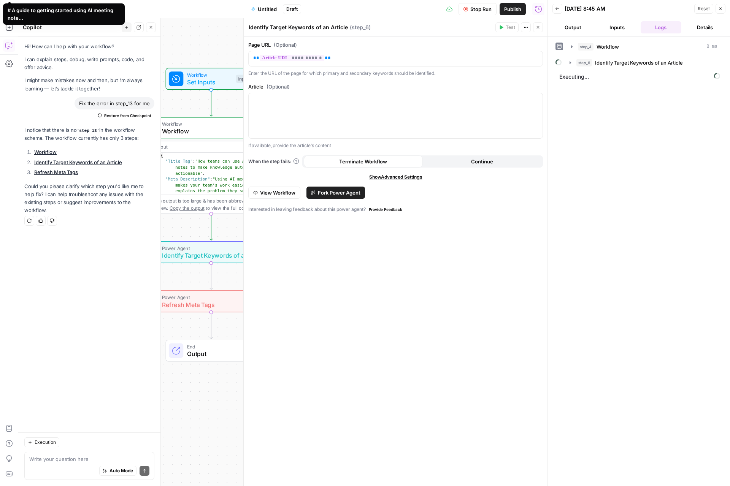
click at [151, 29] on icon "button" at bounding box center [151, 27] width 5 height 5
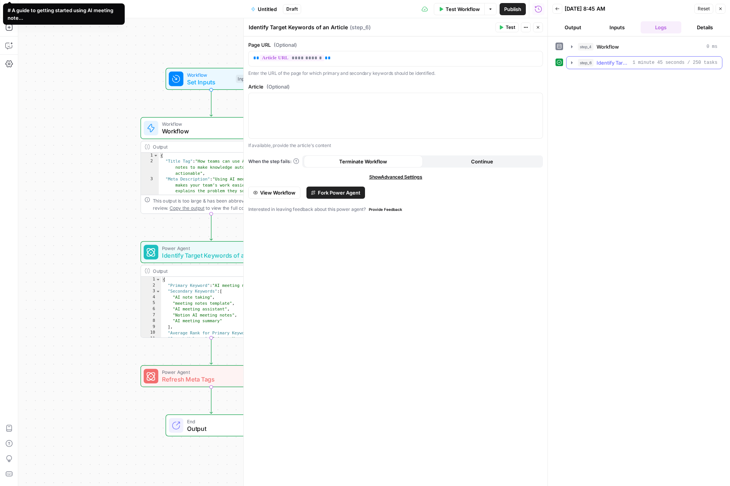
click at [572, 63] on icon "button" at bounding box center [572, 63] width 6 height 6
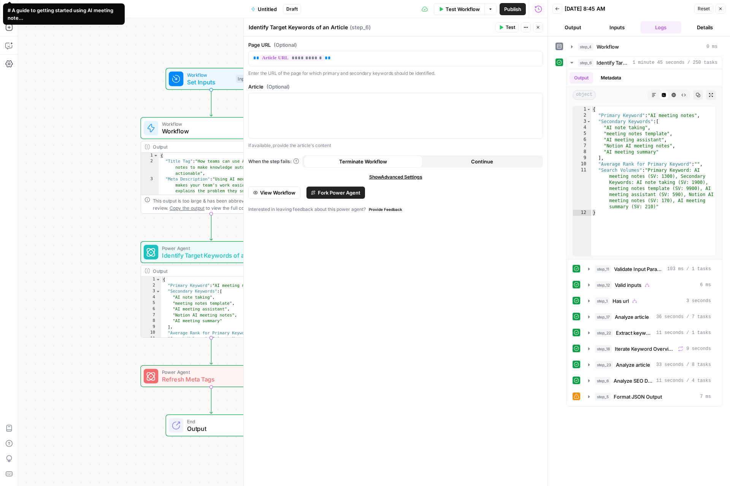
click at [80, 241] on div "Workflow Set Inputs Inputs Workflow Workflow Step 4 Output Expand Output Copy 1…" at bounding box center [282, 252] width 529 height 468
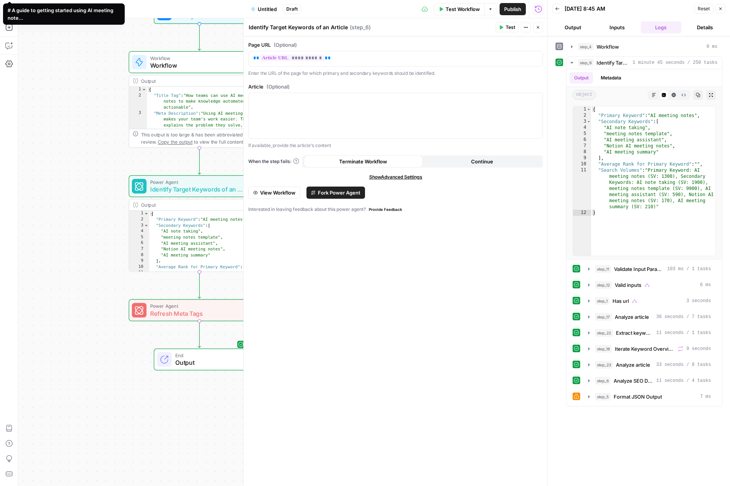
click at [537, 25] on icon "button" at bounding box center [538, 27] width 5 height 5
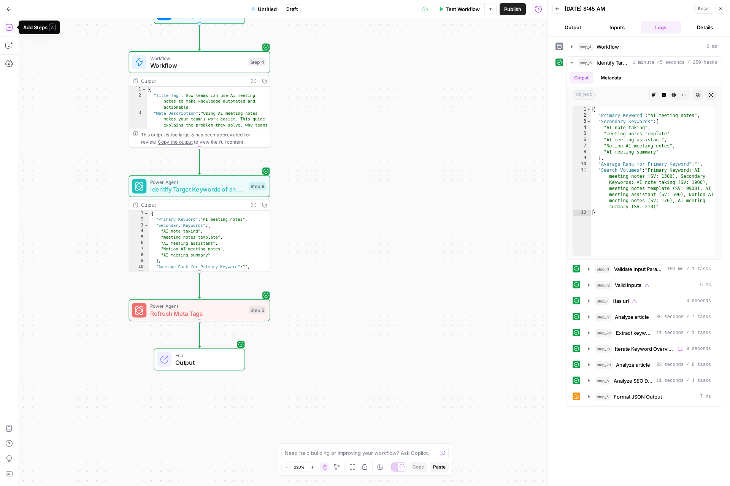
click at [10, 30] on icon "button" at bounding box center [9, 28] width 8 height 8
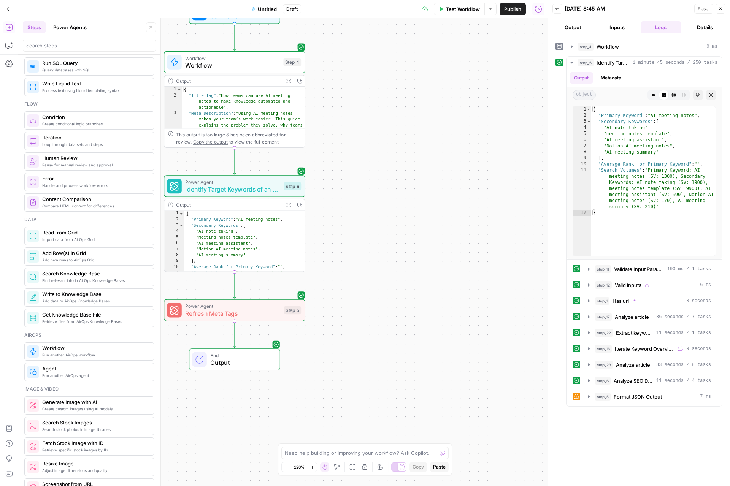
scroll to position [203, 0]
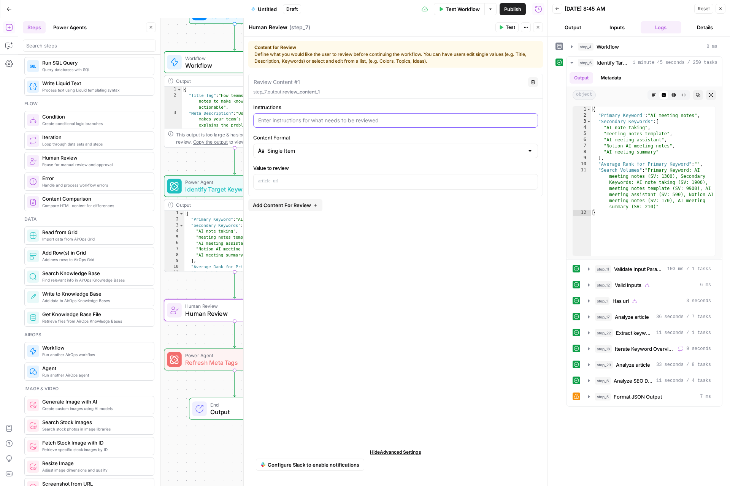
click at [294, 120] on input "Instructions" at bounding box center [395, 121] width 275 height 8
type input "Choose keywords for the refresh"
click at [312, 153] on input "Content Format" at bounding box center [395, 151] width 257 height 8
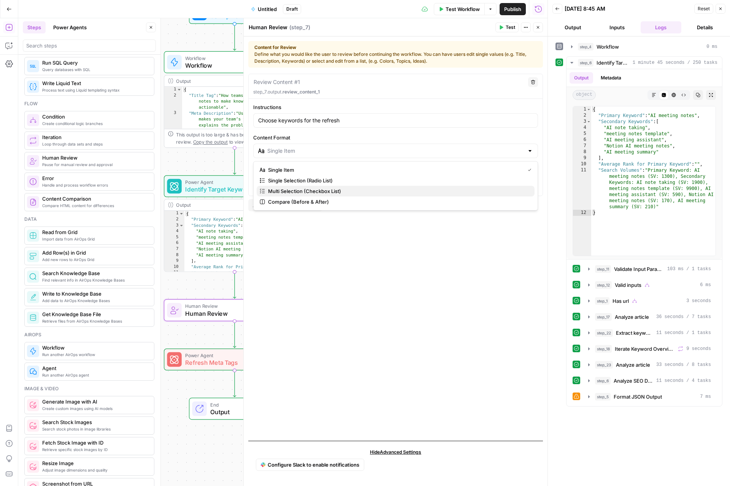
click at [332, 190] on span "Multi Selection (Checkbox List)" at bounding box center [398, 191] width 260 height 8
type input "Multi Selection (Checkbox List)"
click at [310, 180] on p at bounding box center [395, 182] width 275 height 8
click at [529, 182] on icon "button" at bounding box center [531, 181] width 4 height 4
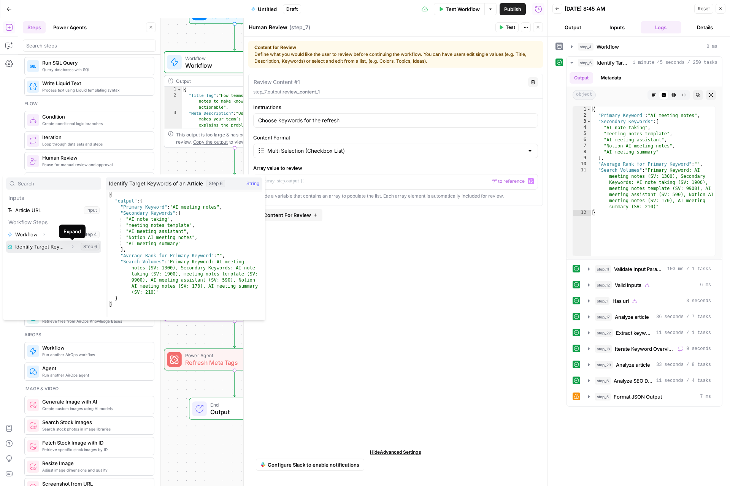
click at [69, 247] on button "Expand" at bounding box center [73, 247] width 10 height 10
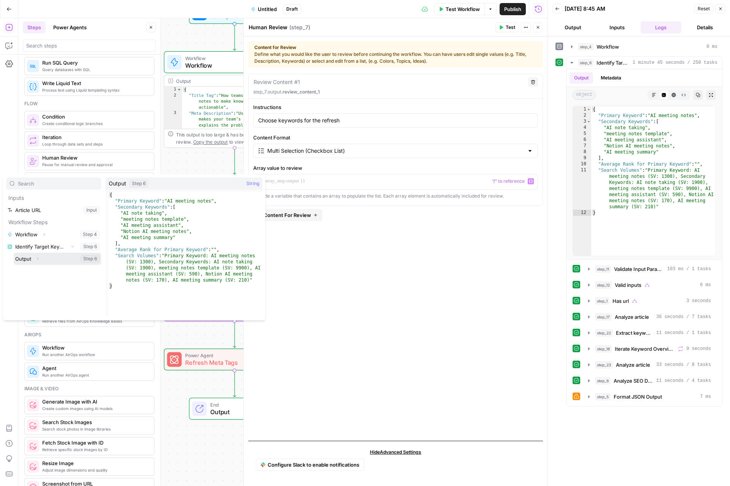
click at [34, 260] on button "Expand" at bounding box center [38, 259] width 10 height 10
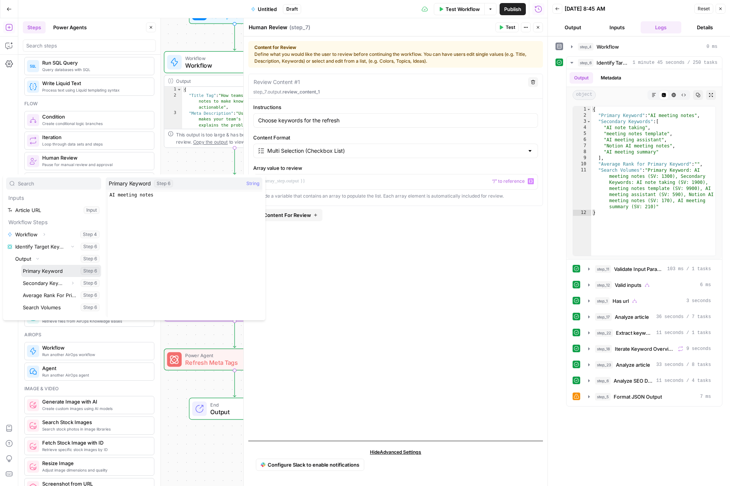
click at [46, 271] on button "Select variable Primary Keyword" at bounding box center [61, 271] width 80 height 12
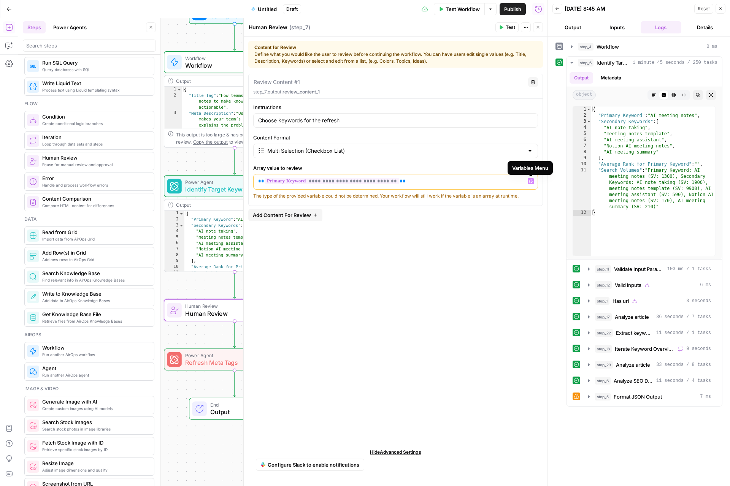
click at [530, 179] on button "Variables Menu" at bounding box center [531, 181] width 6 height 6
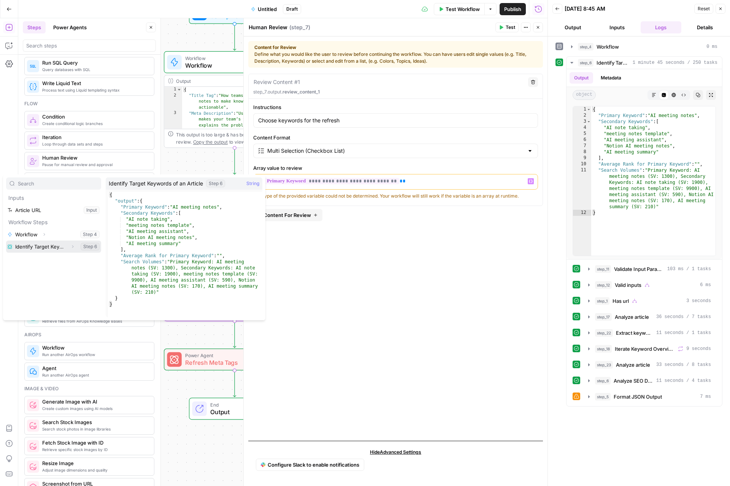
click at [72, 246] on icon "button" at bounding box center [73, 247] width 2 height 3
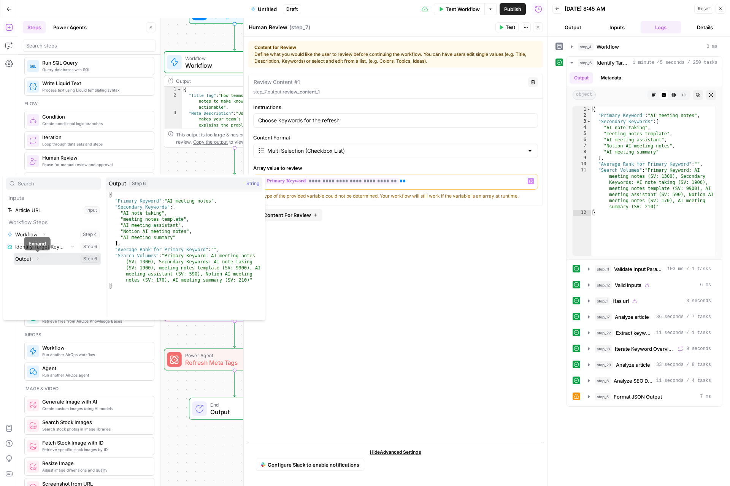
click at [38, 259] on icon "button" at bounding box center [38, 259] width 2 height 3
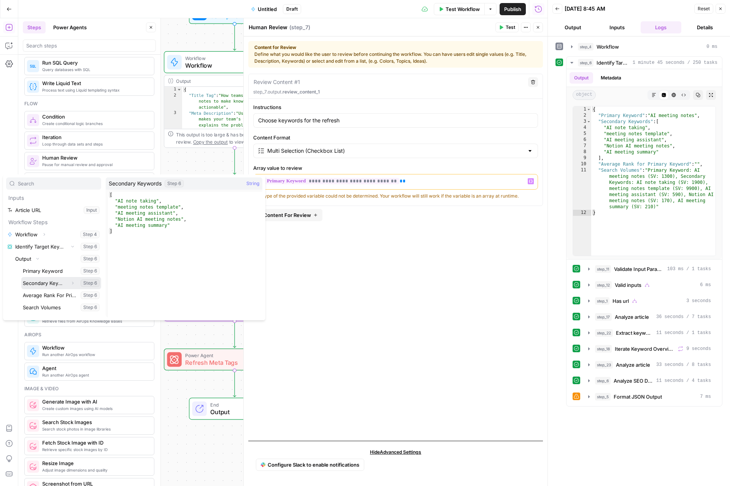
click at [48, 282] on button "Select variable Secondary Keywords" at bounding box center [61, 283] width 80 height 12
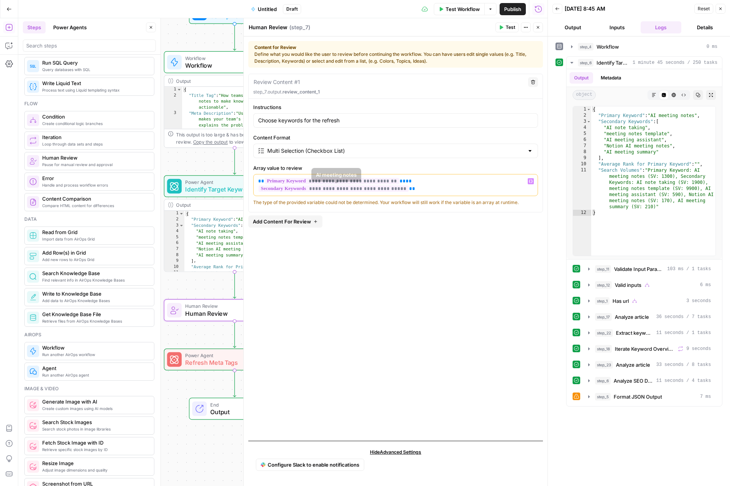
drag, startPoint x: 455, startPoint y: 189, endPoint x: 241, endPoint y: 180, distance: 214.3
click at [243, 180] on div "**********" at bounding box center [395, 252] width 304 height 468
drag, startPoint x: 421, startPoint y: 254, endPoint x: 406, endPoint y: 253, distance: 14.9
click at [421, 254] on div "**********" at bounding box center [395, 254] width 295 height 361
click at [438, 186] on p "**********" at bounding box center [395, 185] width 275 height 15
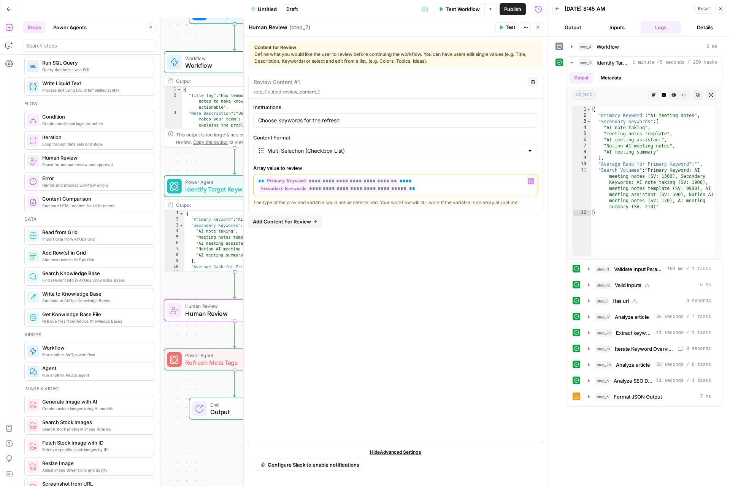
click at [421, 182] on p "**********" at bounding box center [395, 185] width 275 height 15
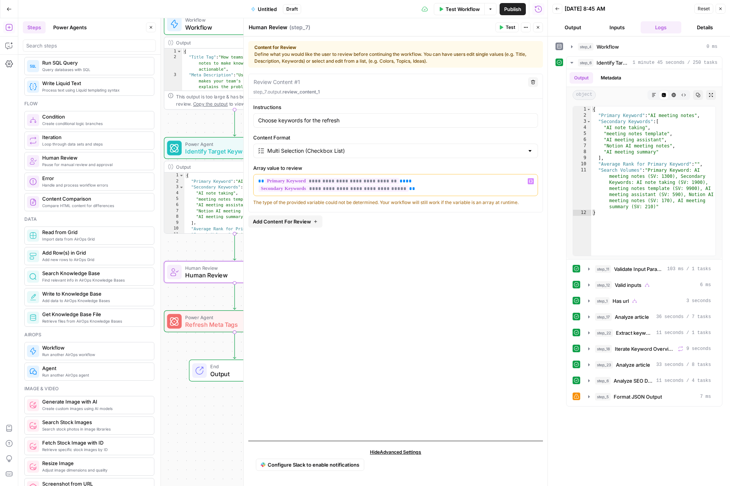
scroll to position [212, 0]
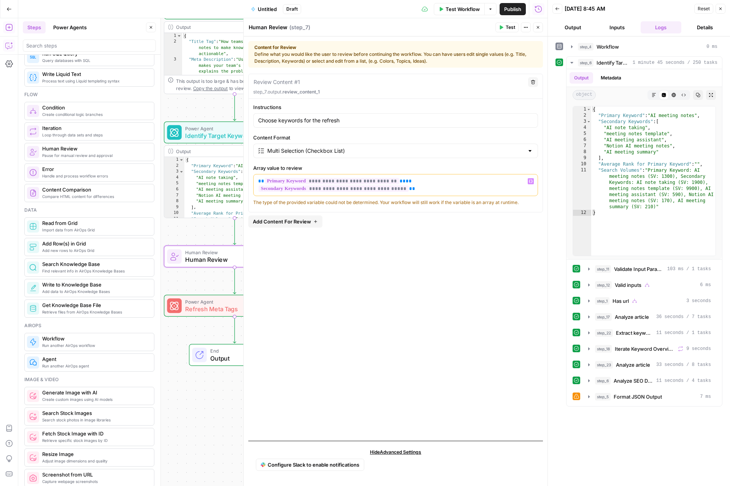
click at [7, 48] on icon "button" at bounding box center [8, 46] width 6 height 6
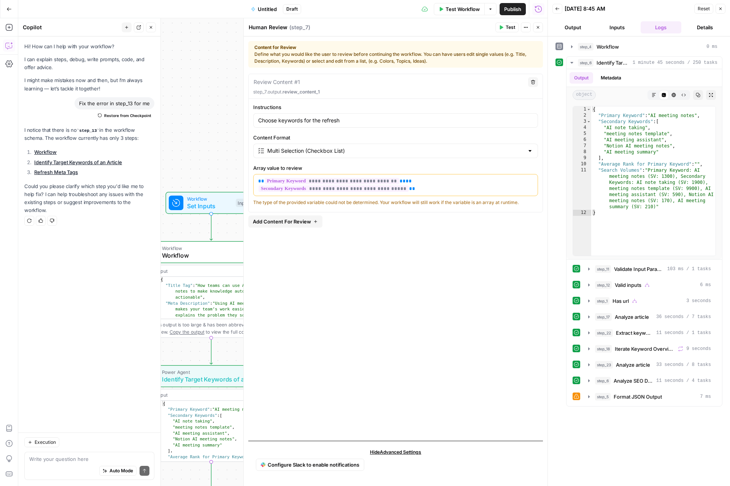
click at [62, 460] on textarea at bounding box center [89, 459] width 120 height 8
type textarea "Could the Step 7 I am working on allow users to select the keywords from the pr…"
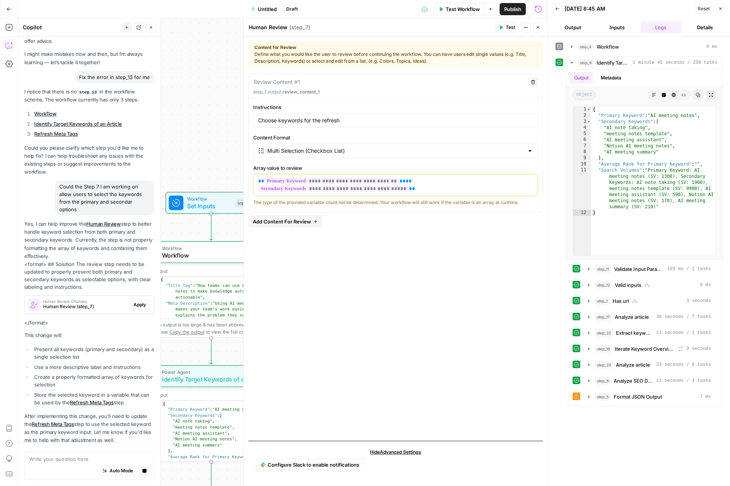
scroll to position [60, 0]
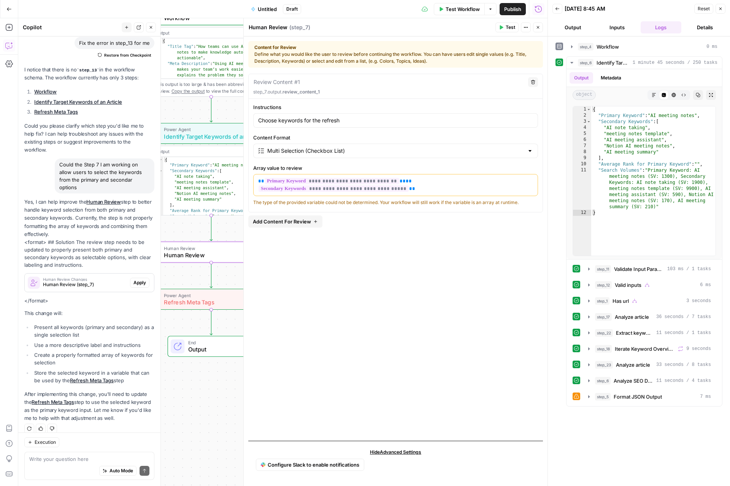
click at [143, 279] on span "Apply" at bounding box center [139, 282] width 13 height 7
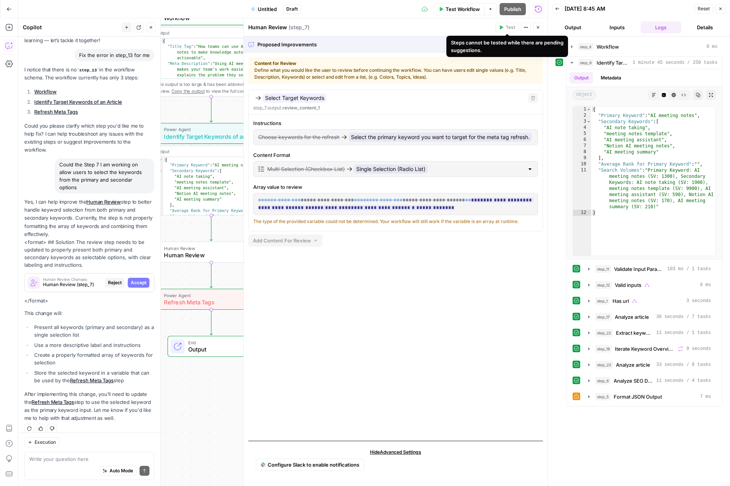
click at [520, 40] on div "Steps cannot be tested while there are pending suggestions." at bounding box center [507, 46] width 113 height 15
click at [528, 47] on span "Accept All" at bounding box center [528, 44] width 22 height 7
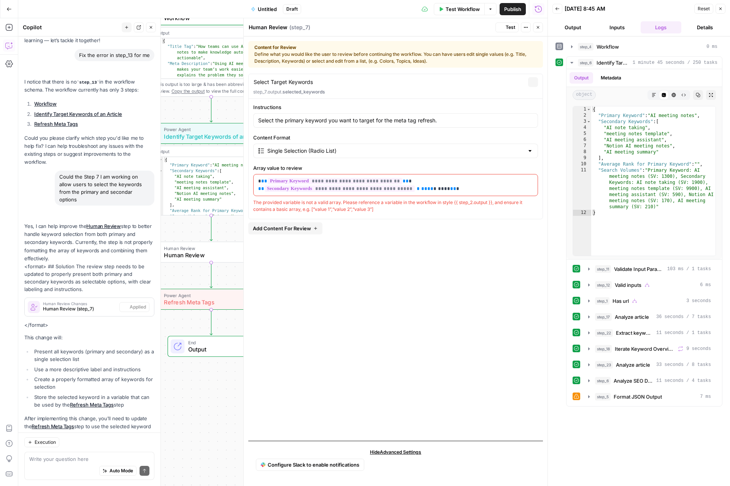
scroll to position [73, 0]
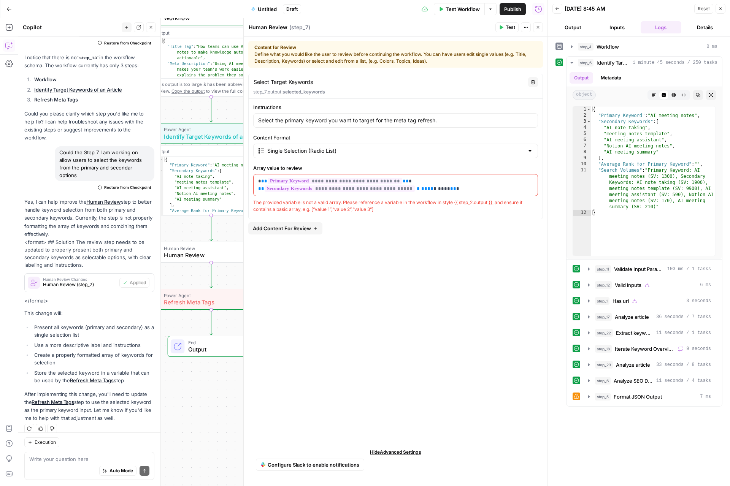
click at [511, 30] on span "Test" at bounding box center [511, 27] width 10 height 7
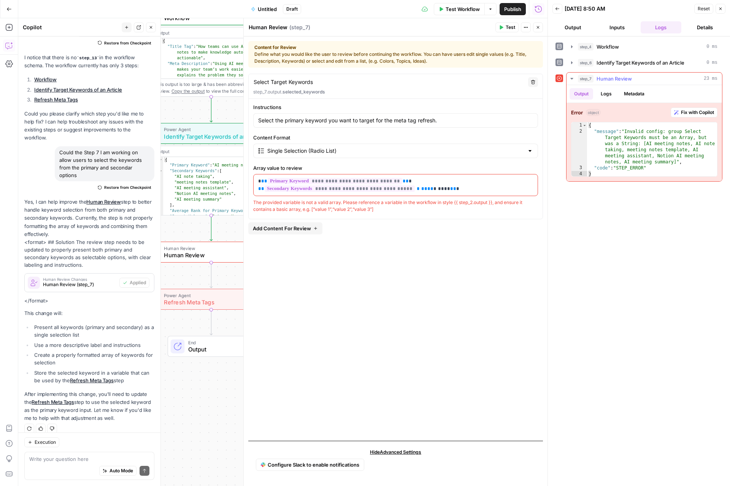
click at [706, 111] on span "Fix with Copilot" at bounding box center [697, 112] width 33 height 7
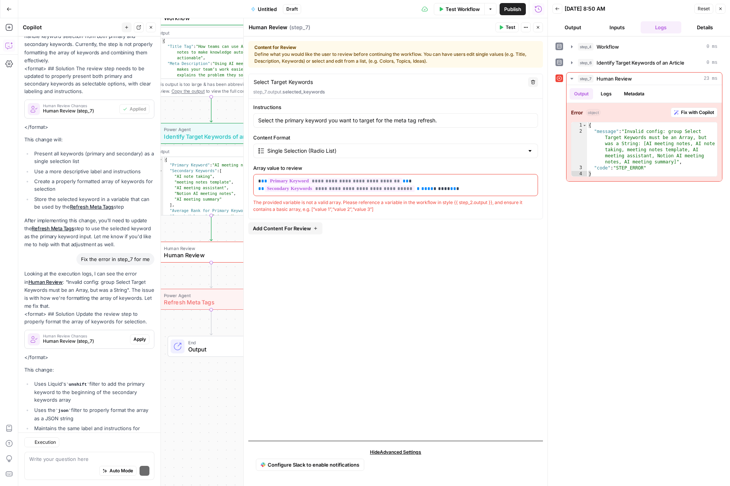
scroll to position [293, 0]
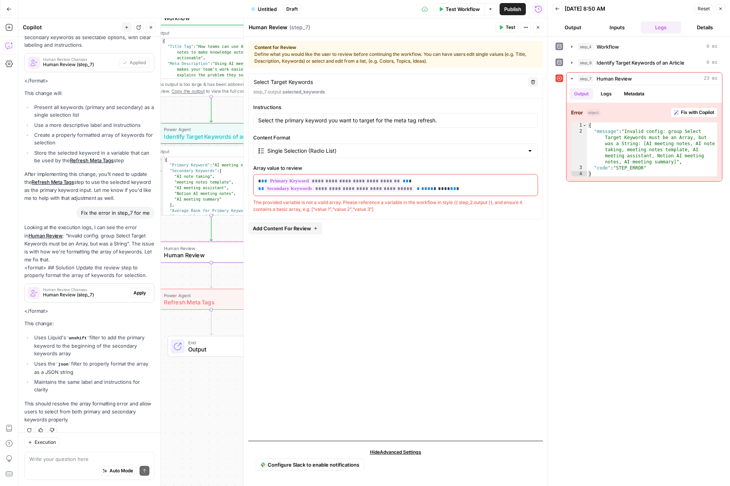
click at [140, 288] on button "Apply" at bounding box center [139, 293] width 19 height 10
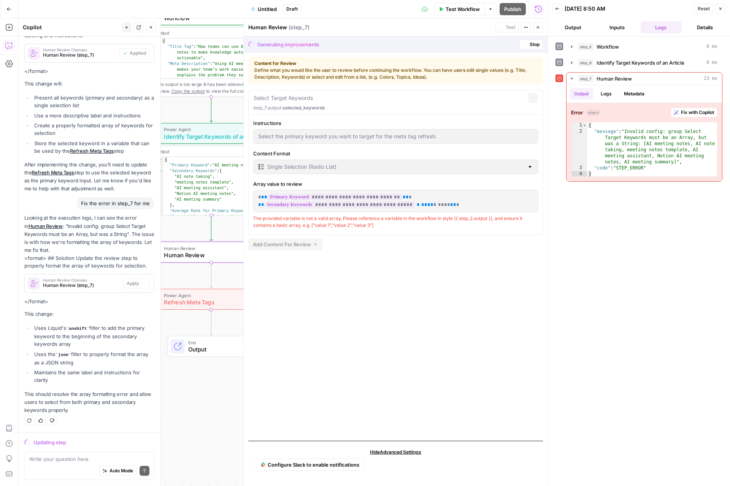
scroll to position [268, 0]
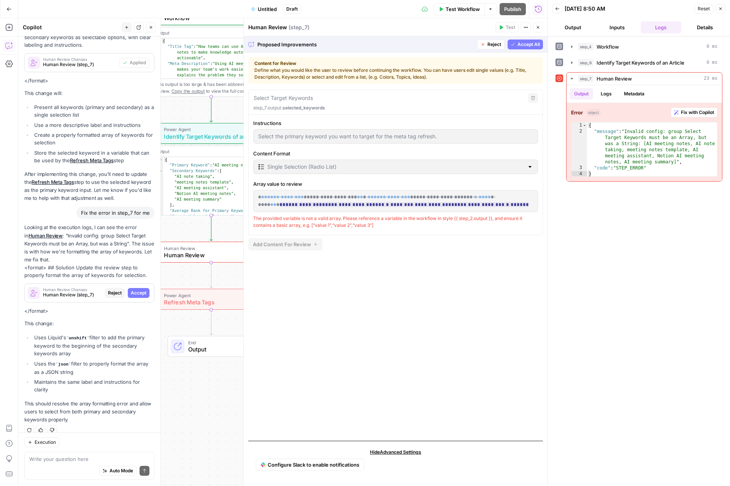
click at [528, 45] on span "Accept All" at bounding box center [528, 44] width 22 height 7
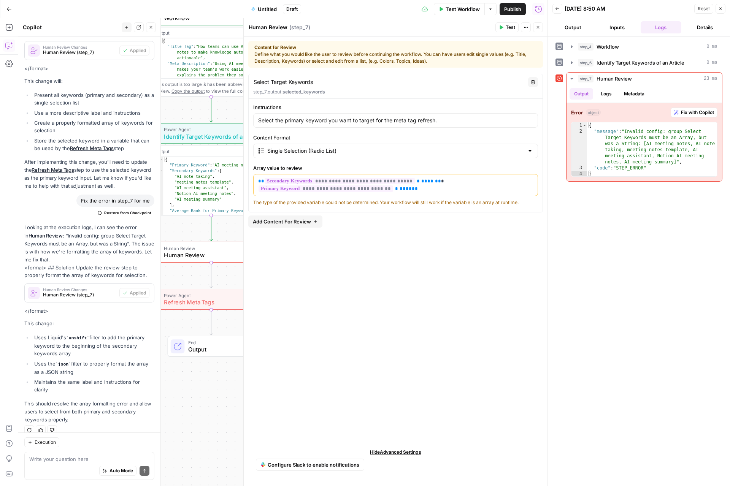
click at [500, 28] on icon "button" at bounding box center [501, 27] width 5 height 5
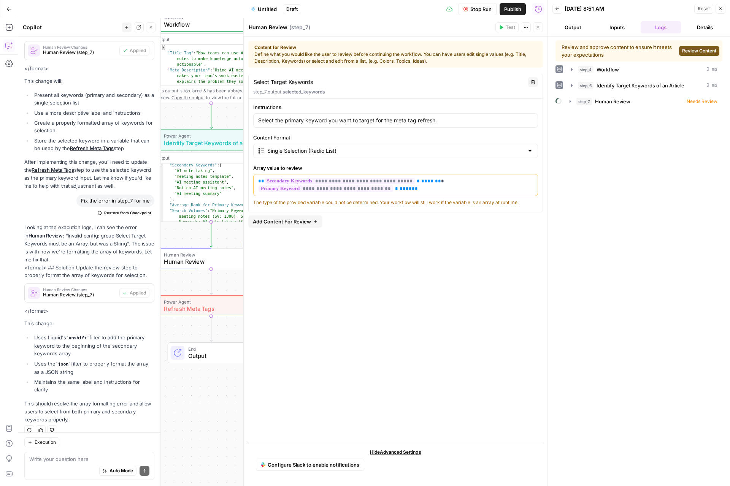
scroll to position [38, 0]
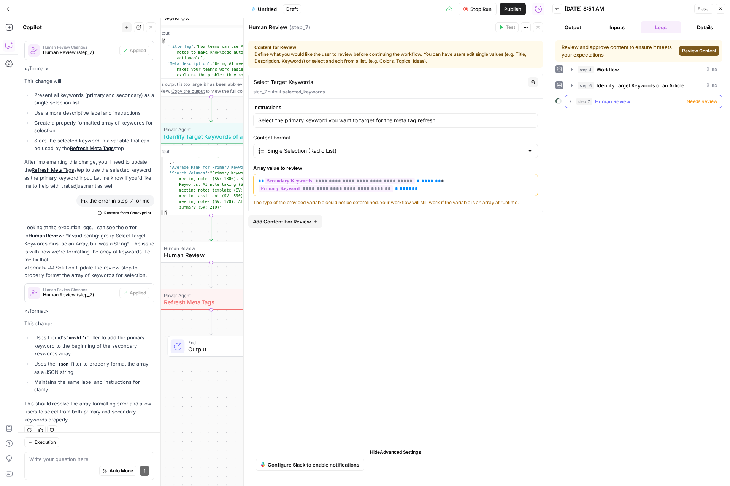
click at [701, 99] on span "Needs Review" at bounding box center [702, 101] width 31 height 7
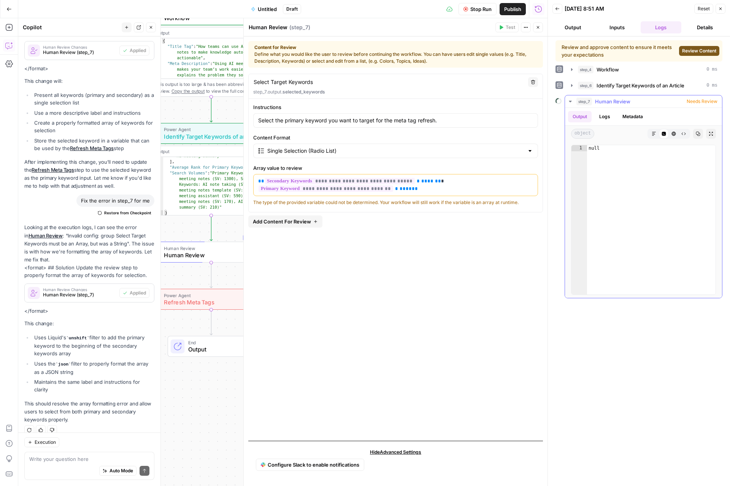
click at [606, 122] on div "Output Logs Metadata" at bounding box center [643, 116] width 157 height 17
click at [608, 116] on button "Logs" at bounding box center [605, 116] width 20 height 11
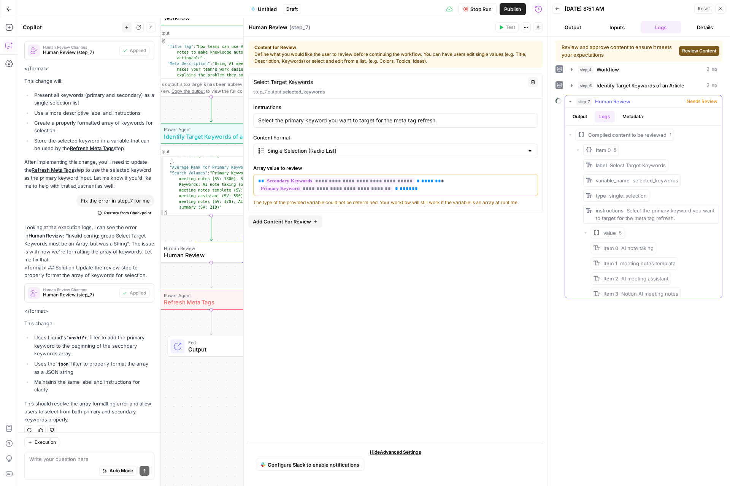
click at [639, 116] on button "Metadata" at bounding box center [633, 116] width 30 height 11
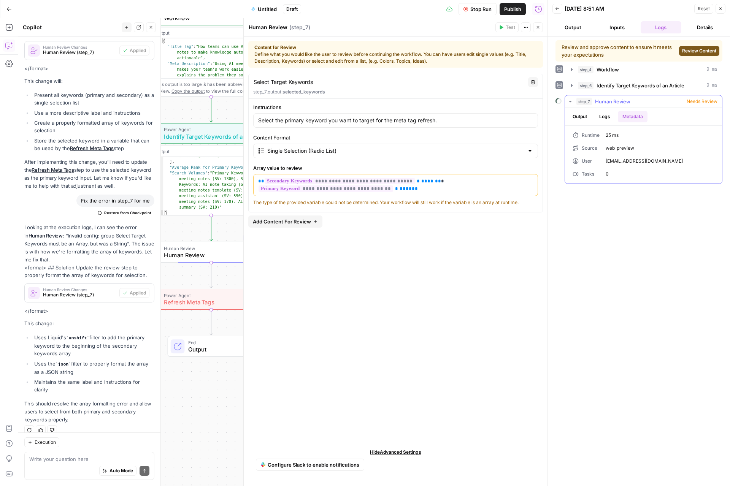
click at [578, 117] on button "Output" at bounding box center [580, 116] width 24 height 11
click at [447, 218] on div "**********" at bounding box center [395, 254] width 295 height 361
click at [697, 51] on span "Review Content" at bounding box center [699, 51] width 34 height 7
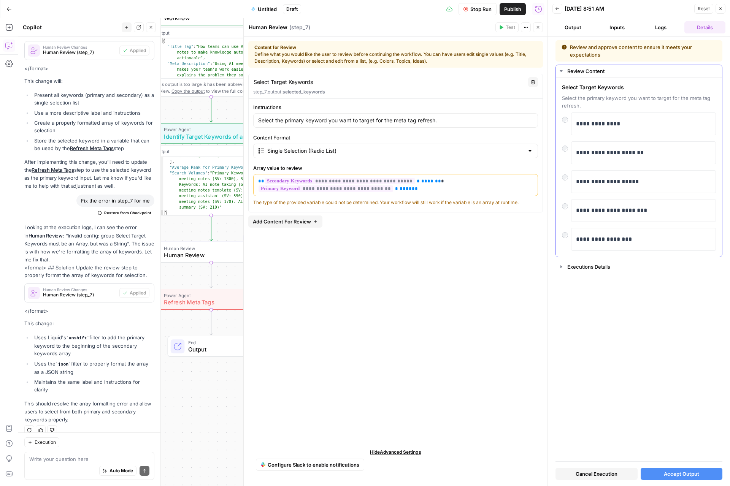
click at [616, 168] on div "**********" at bounding box center [639, 182] width 154 height 138
click at [594, 155] on p "**********" at bounding box center [643, 153] width 135 height 10
click at [566, 148] on div at bounding box center [566, 146] width 9 height 11
click at [692, 473] on span "Accept Output" at bounding box center [681, 474] width 35 height 8
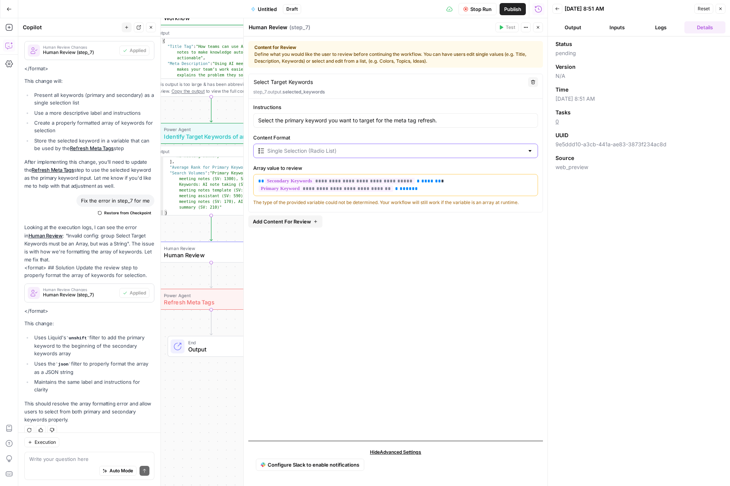
click at [332, 148] on input "Content Format" at bounding box center [395, 151] width 257 height 8
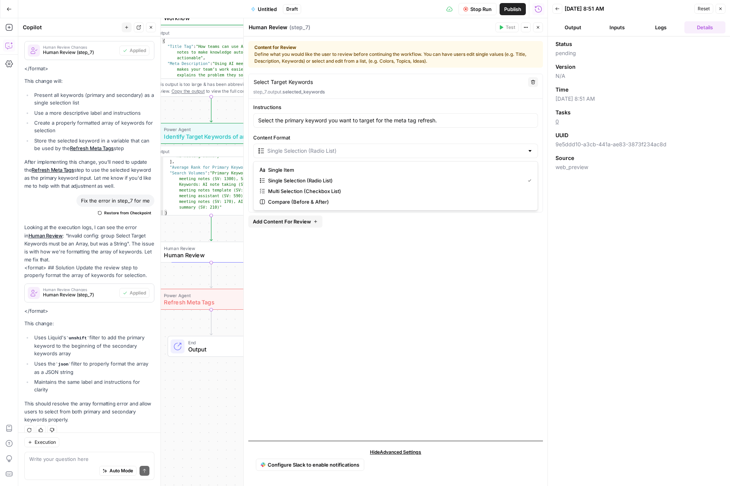
click at [332, 192] on span "Multi Selection (Checkbox List)" at bounding box center [398, 191] width 260 height 8
type input "Multi Selection (Checkbox List)"
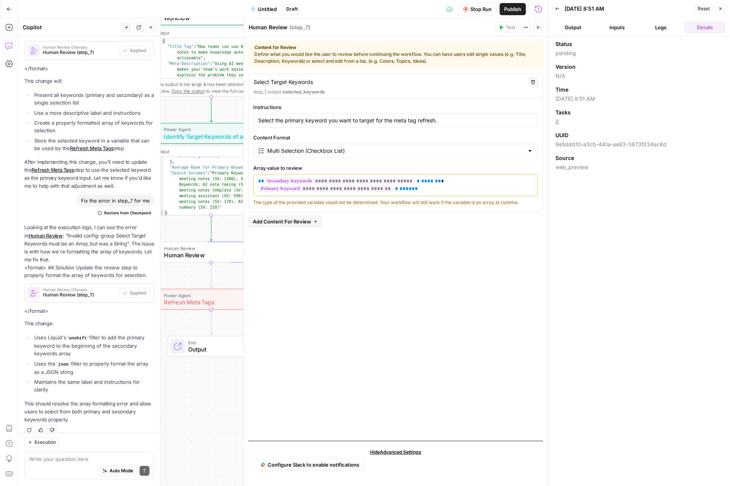
click at [433, 189] on p "**********" at bounding box center [395, 185] width 275 height 15
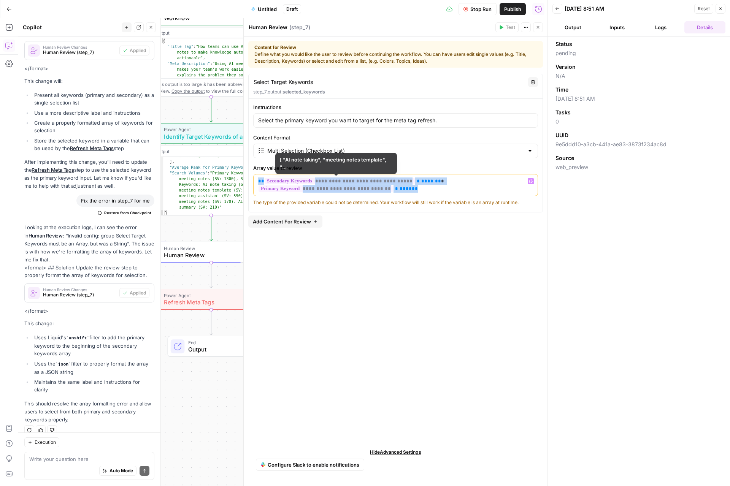
drag, startPoint x: 445, startPoint y: 190, endPoint x: 211, endPoint y: 179, distance: 234.4
click at [211, 179] on body "Notion New Home Browse Your Data Usage Settings Recent Grids Blog Optimization …" at bounding box center [365, 243] width 730 height 486
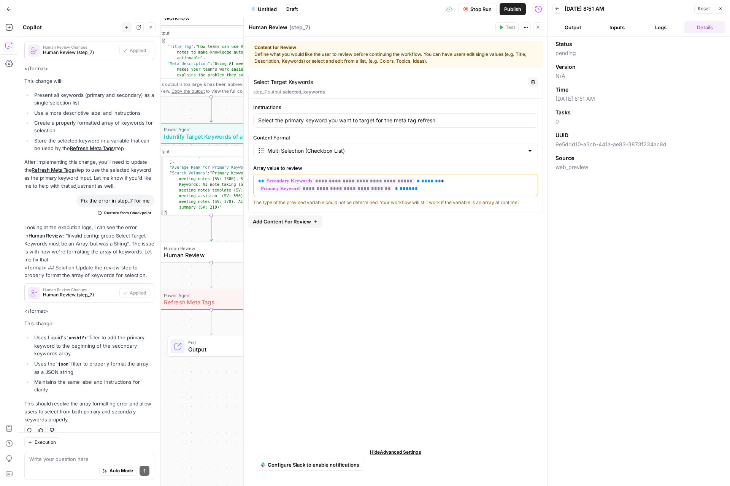
click at [396, 346] on div "**********" at bounding box center [395, 254] width 295 height 361
click at [216, 264] on div "Workflow Set Inputs Inputs Workflow Workflow Step 4 Output Expand Output Copy 1…" at bounding box center [282, 252] width 529 height 468
click at [202, 248] on span "Human Review" at bounding box center [209, 248] width 91 height 7
click at [535, 30] on button "Close" at bounding box center [538, 27] width 10 height 10
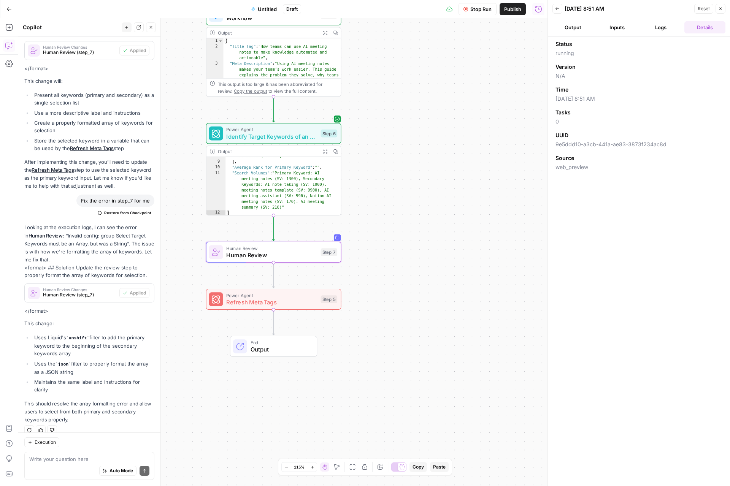
type textarea "**********"
click at [322, 186] on div ""AI meeting summary" ] , "Average Rank for Primary Keyword" : "" , "Search Volu…" at bounding box center [283, 189] width 116 height 70
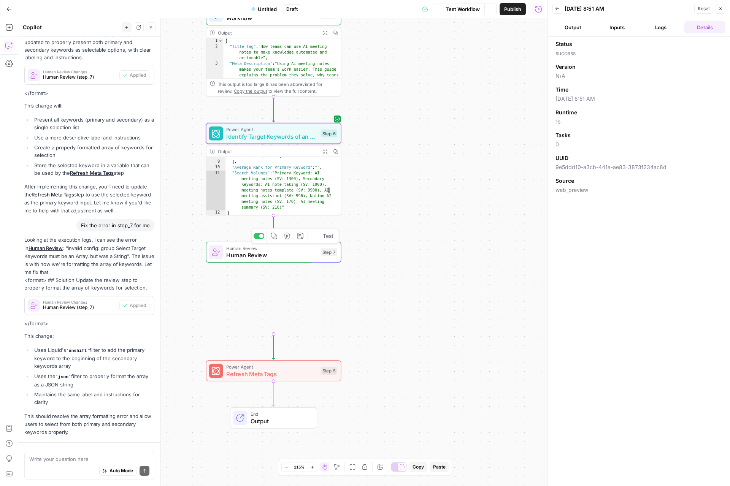
scroll to position [305, 0]
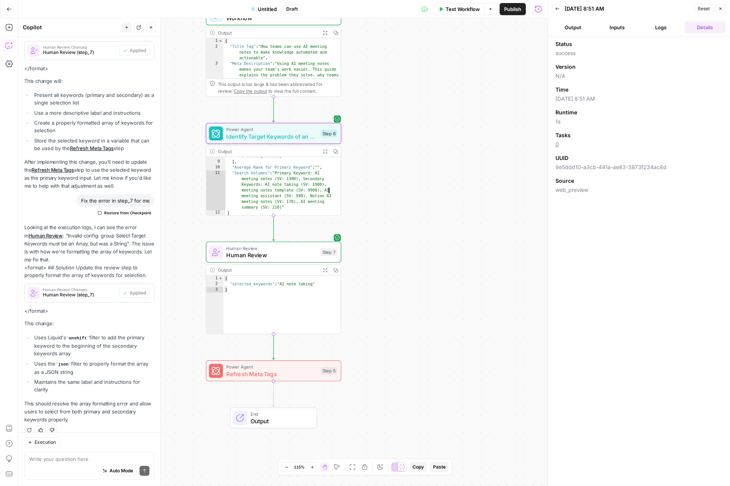
click at [418, 260] on div "Workflow Set Inputs Inputs Workflow Workflow Step 4 Output Expand Output Copy 1…" at bounding box center [282, 252] width 529 height 468
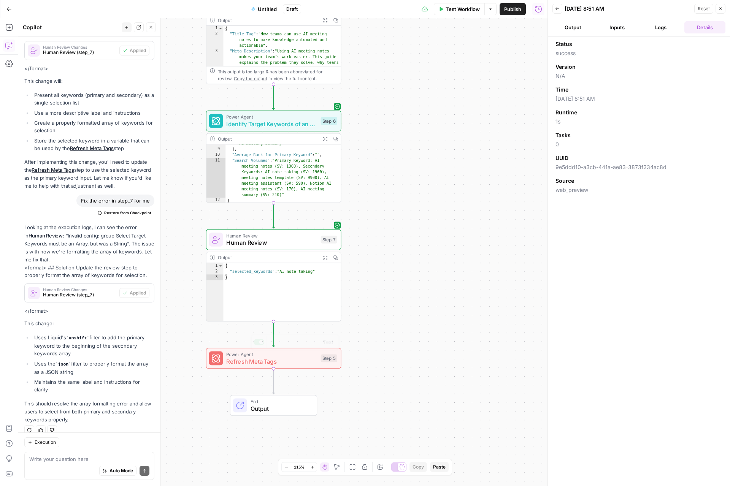
click at [268, 358] on span "Refresh Meta Tags" at bounding box center [271, 361] width 91 height 9
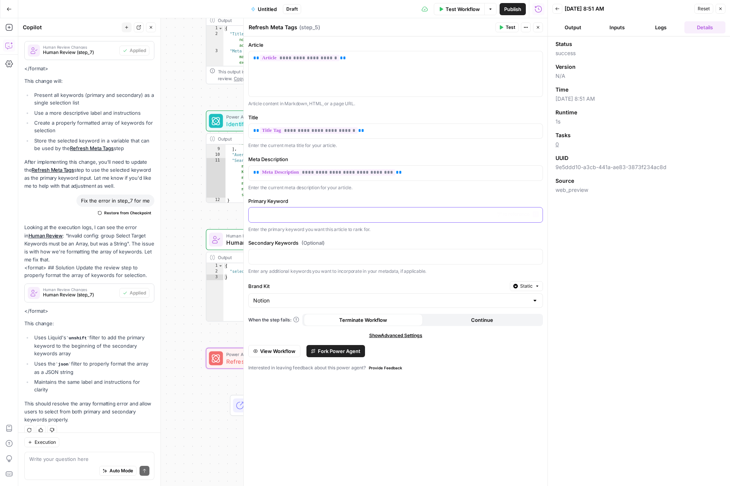
click at [314, 211] on p at bounding box center [395, 215] width 285 height 8
click at [534, 215] on icon "button" at bounding box center [536, 214] width 4 height 3
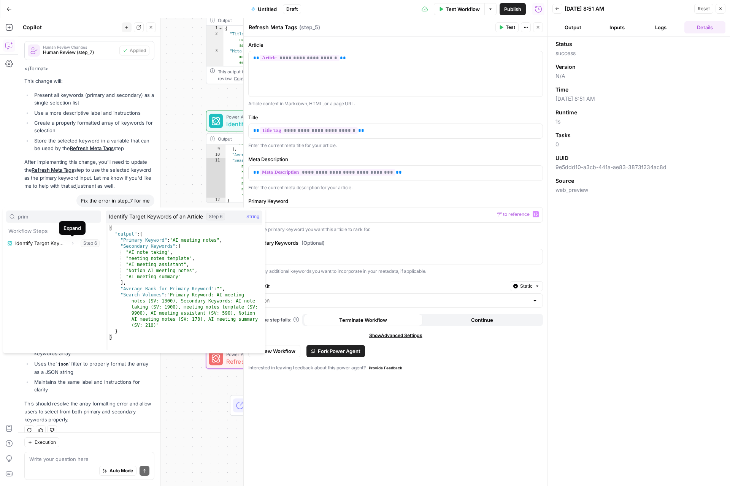
type input "prim"
click at [72, 243] on icon "button" at bounding box center [72, 243] width 5 height 5
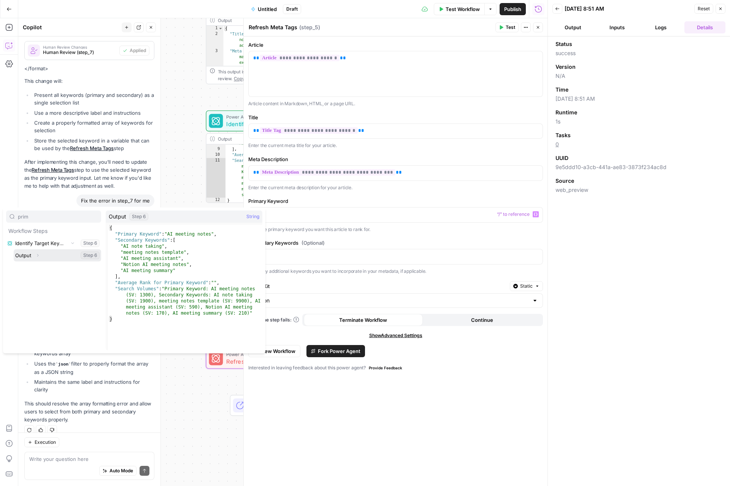
click at [36, 256] on icon "button" at bounding box center [37, 255] width 5 height 5
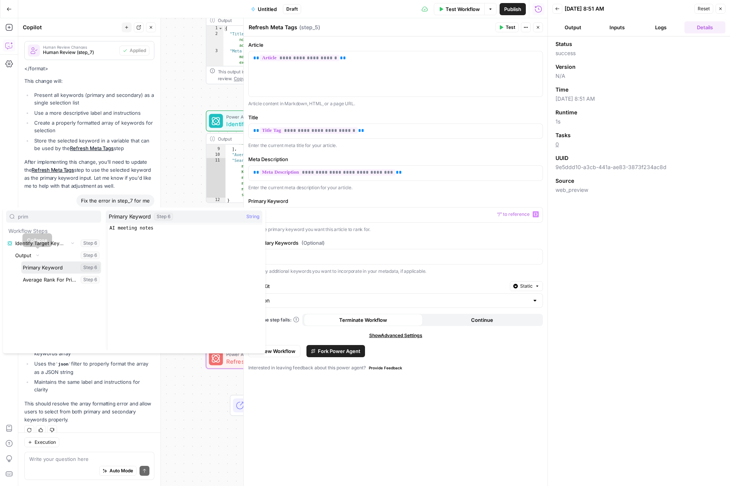
click at [44, 270] on button "Select variable Primary Keyword" at bounding box center [61, 268] width 80 height 12
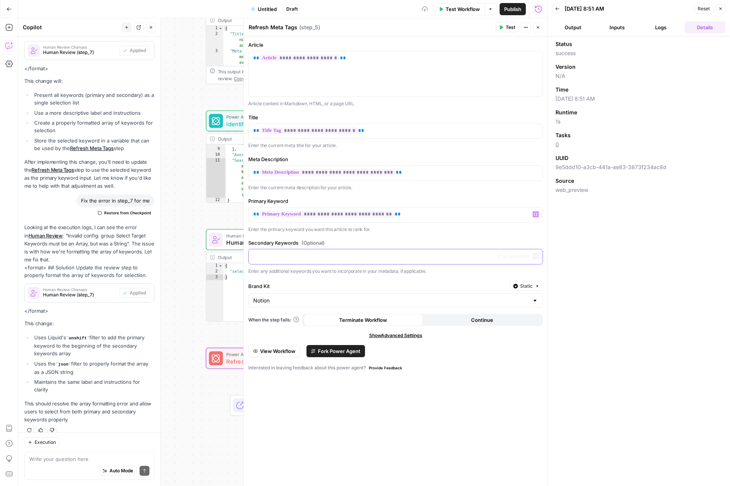
click at [335, 257] on p at bounding box center [395, 256] width 285 height 8
click at [538, 259] on button "Variables Menu" at bounding box center [536, 256] width 6 height 6
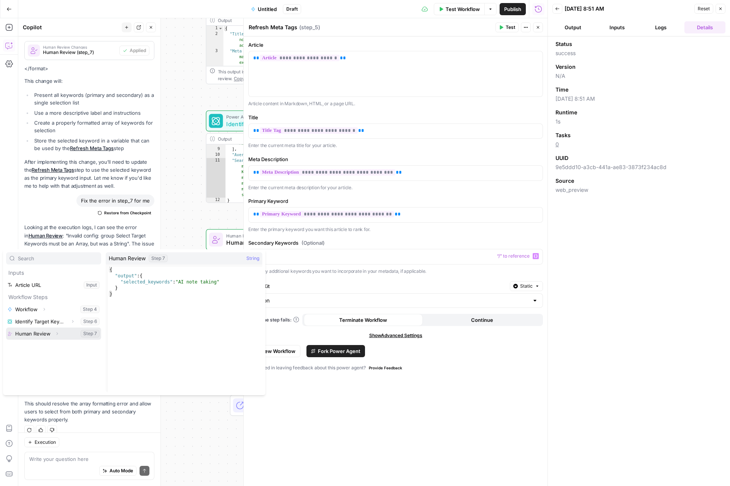
click at [55, 334] on icon "button" at bounding box center [57, 334] width 5 height 5
click at [36, 346] on icon "button" at bounding box center [37, 346] width 5 height 5
click at [55, 358] on button "Select variable Selected_keywords" at bounding box center [61, 358] width 80 height 12
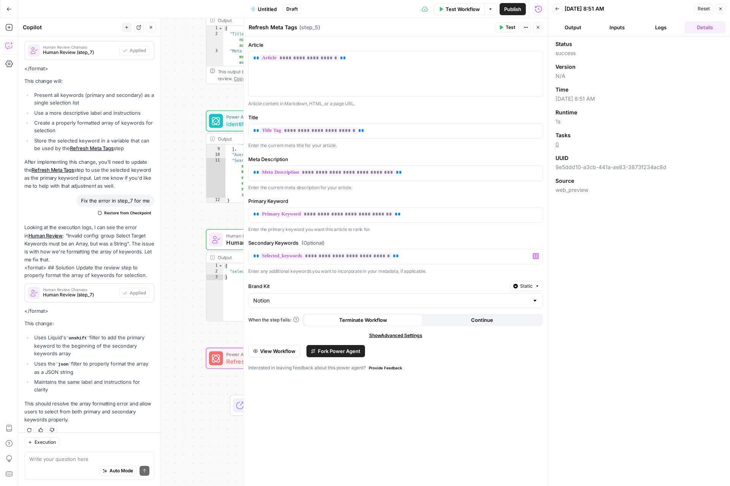
click at [505, 27] on button "Test" at bounding box center [506, 27] width 23 height 10
